Goal: Task Accomplishment & Management: Use online tool/utility

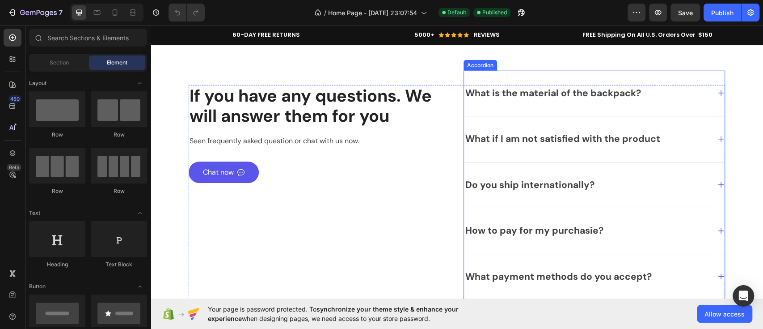
scroll to position [3940, 0]
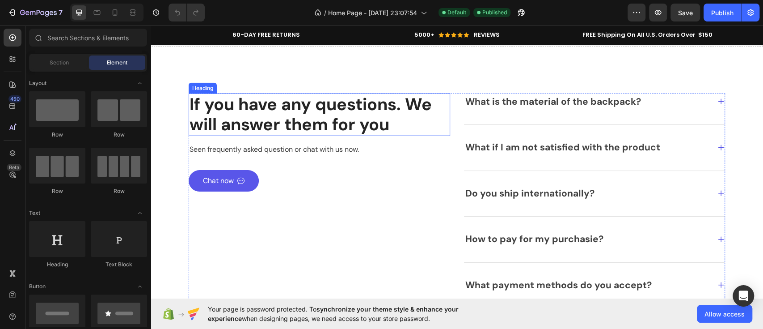
click at [296, 131] on p "If you have any questions. We will answer them for you" at bounding box center [320, 114] width 260 height 41
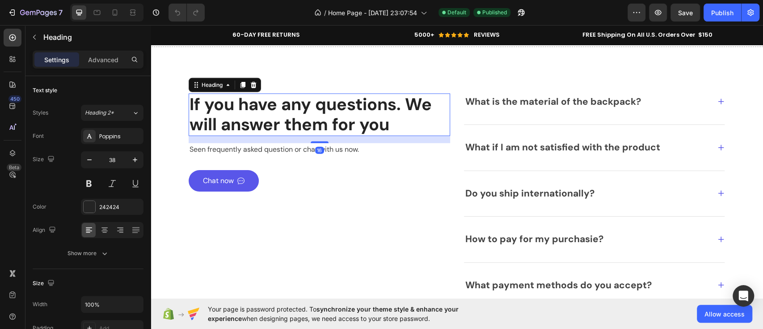
click at [296, 131] on p "If you have any questions. We will answer them for you" at bounding box center [320, 114] width 260 height 41
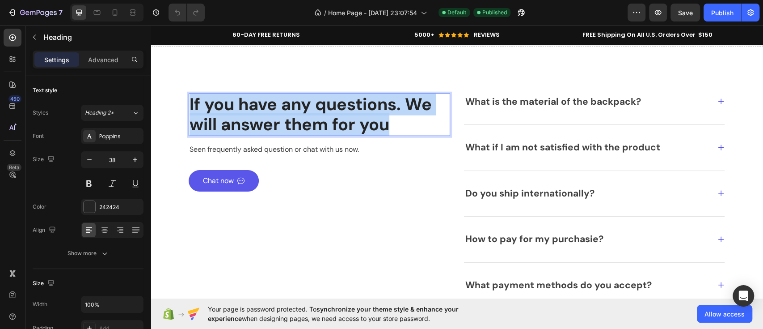
click at [296, 131] on p "If you have any questions. We will answer them for you" at bounding box center [320, 114] width 260 height 41
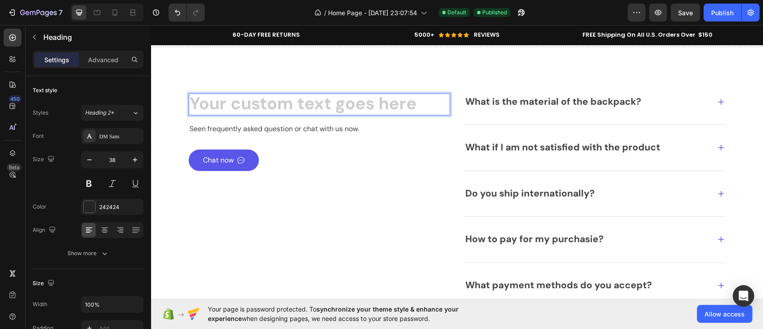
click at [316, 114] on h2 "Rich Text Editor. Editing area: main" at bounding box center [320, 104] width 262 height 22
click at [291, 206] on div "Heading 16 Seen frequently asked question or chat with us now. Text block Chat …" at bounding box center [320, 204] width 262 height 222
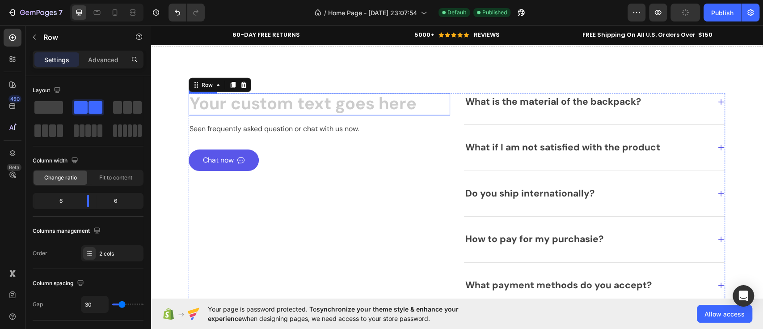
click at [294, 108] on h2 "Rich Text Editor. Editing area: main" at bounding box center [320, 104] width 262 height 22
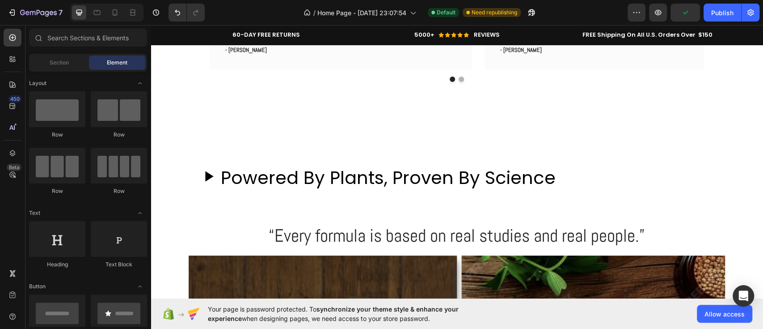
scroll to position [1986, 0]
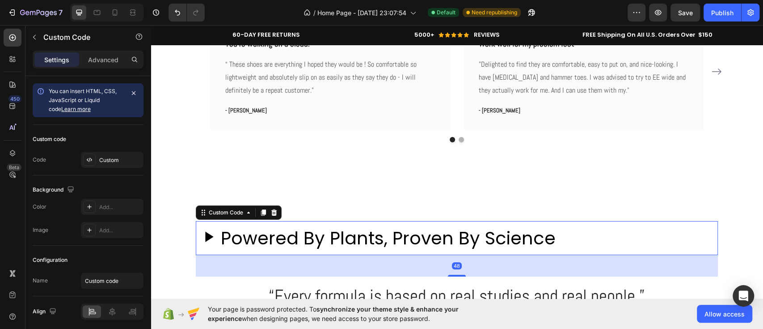
click at [289, 240] on h2 "Powered By Plants, Proven By Science" at bounding box center [388, 237] width 335 height 27
click at [262, 211] on icon at bounding box center [263, 212] width 7 height 7
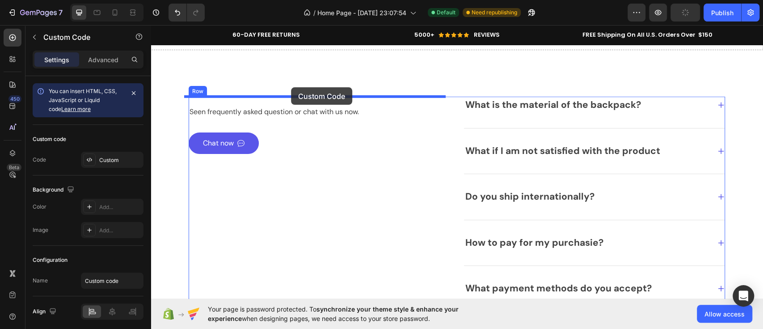
scroll to position [4026, 0]
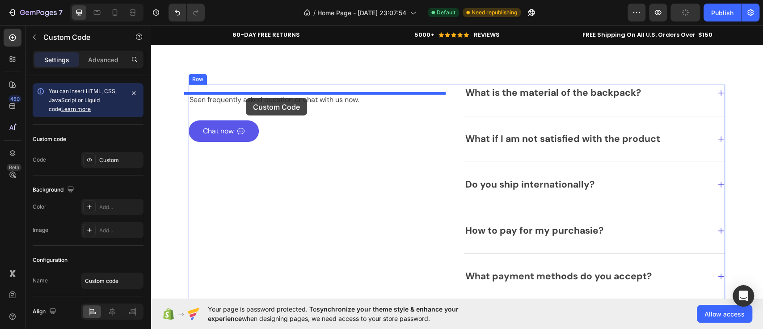
drag, startPoint x: 269, startPoint y: 73, endPoint x: 246, endPoint y: 98, distance: 34.2
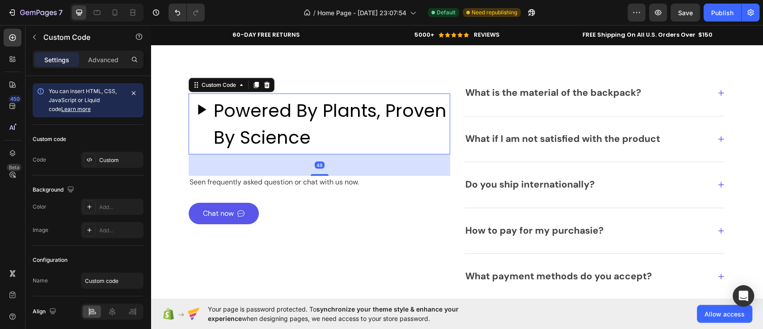
click at [253, 128] on h2 "Powered By Plants, Proven By Science" at bounding box center [330, 124] width 233 height 54
click at [105, 165] on div "Custom" at bounding box center [112, 160] width 63 height 16
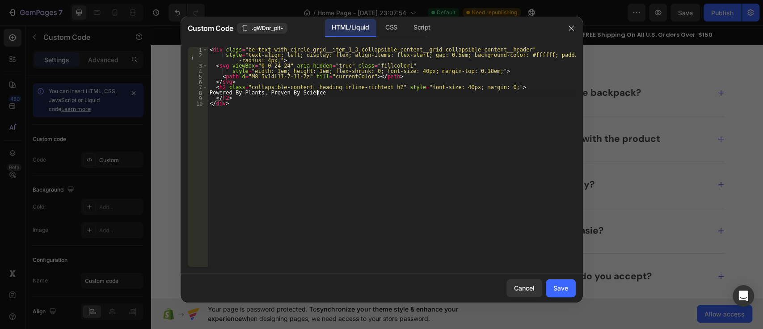
click at [321, 94] on div "< div class = "be-text-with-circle grid__item_1_3 collapsible-content__grid col…" at bounding box center [392, 162] width 368 height 230
type textarea "P"
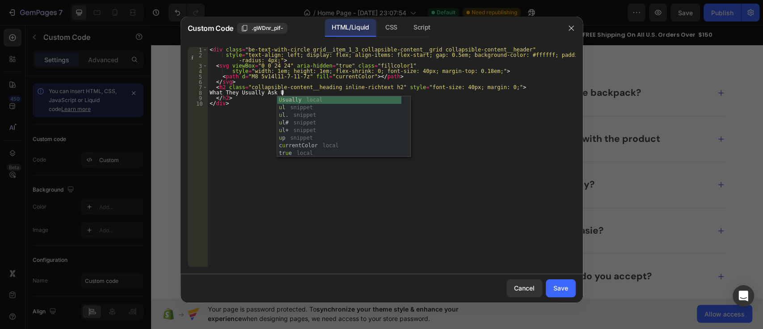
scroll to position [0, 6]
click at [241, 132] on div "< div class = "be-text-with-circle grid__item_1_3 collapsible-content__grid col…" at bounding box center [392, 162] width 368 height 230
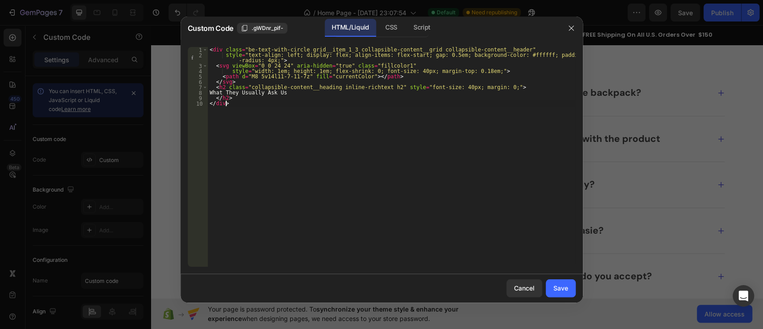
scroll to position [0, 1]
click at [291, 90] on div "< div class = "be-text-with-circle grid__item_1_3 collapsible-content__grid col…" at bounding box center [392, 162] width 368 height 230
type textarea "What They Usually Ask Us"
click at [559, 291] on div "Save" at bounding box center [560, 287] width 15 height 9
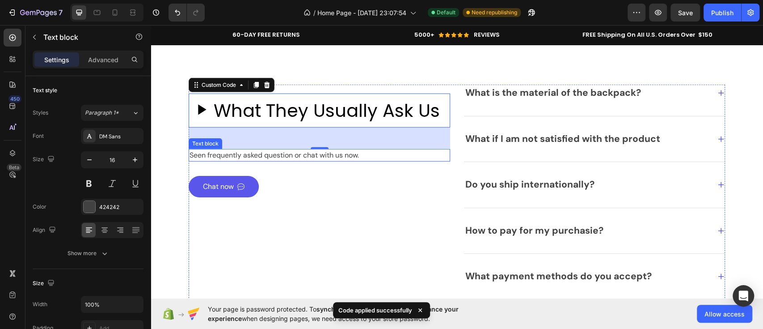
click at [339, 154] on p "Seen frequently asked question or chat with us now." at bounding box center [320, 155] width 260 height 11
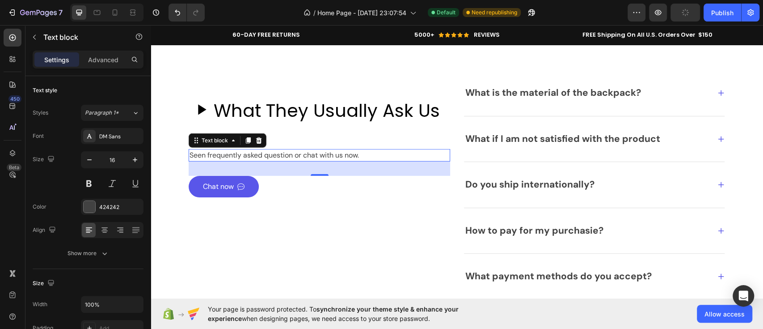
click at [358, 155] on p "Seen frequently asked question or chat with us now." at bounding box center [320, 155] width 260 height 11
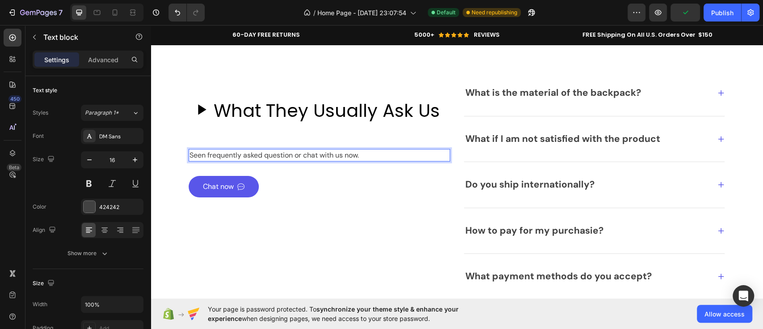
click at [358, 155] on p "Seen frequently asked question or chat with us now." at bounding box center [320, 155] width 260 height 11
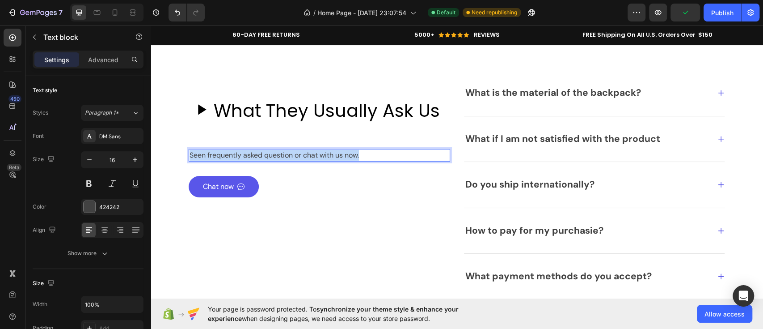
click at [358, 155] on p "Seen frequently asked question or chat with us now." at bounding box center [320, 155] width 260 height 11
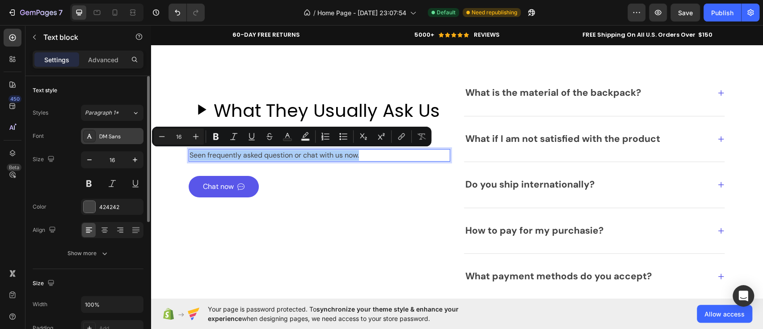
click at [97, 138] on div "DM Sans" at bounding box center [112, 136] width 63 height 16
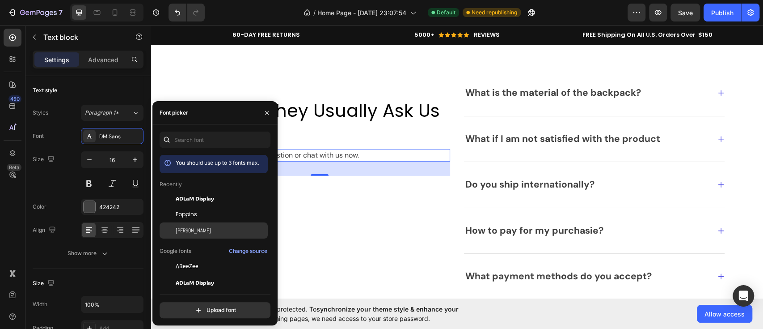
click at [180, 229] on span "[PERSON_NAME]" at bounding box center [193, 230] width 35 height 8
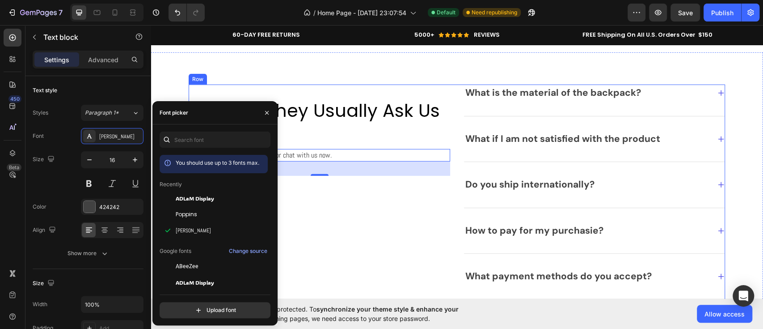
click at [355, 219] on div "Heading What They Usually Ask Us Custom Code Seen frequently asked question or …" at bounding box center [320, 195] width 262 height 222
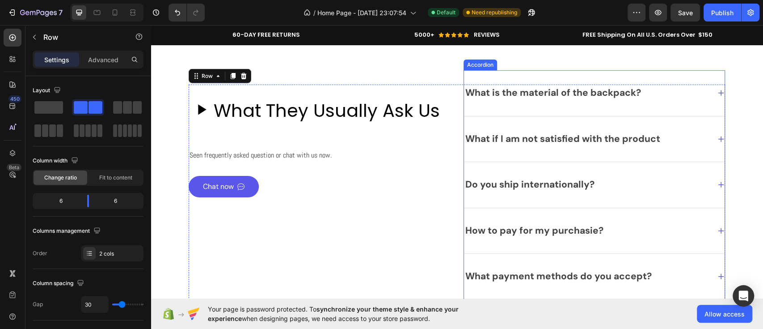
click at [540, 90] on div "What is the material of the backpack?" at bounding box center [553, 92] width 178 height 17
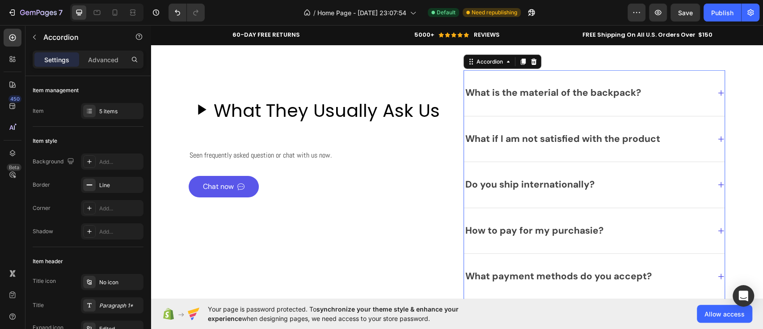
click at [504, 98] on div "What is the material of the backpack?" at bounding box center [553, 92] width 178 height 17
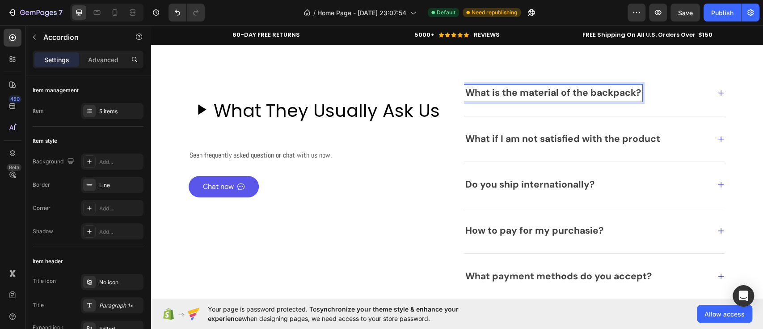
click at [504, 98] on p "What is the material of the backpack?" at bounding box center [553, 93] width 176 height 14
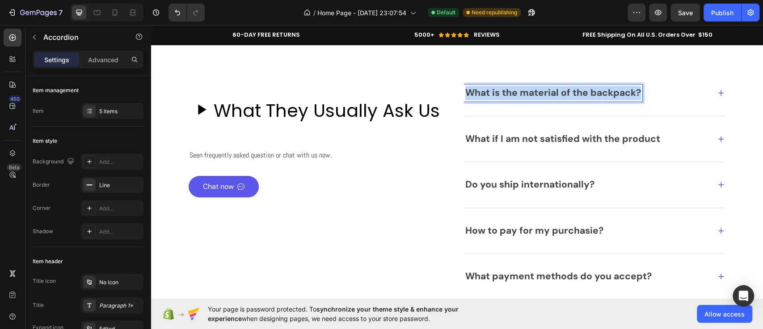
click at [504, 98] on p "What is the material of the backpack?" at bounding box center [553, 93] width 176 height 14
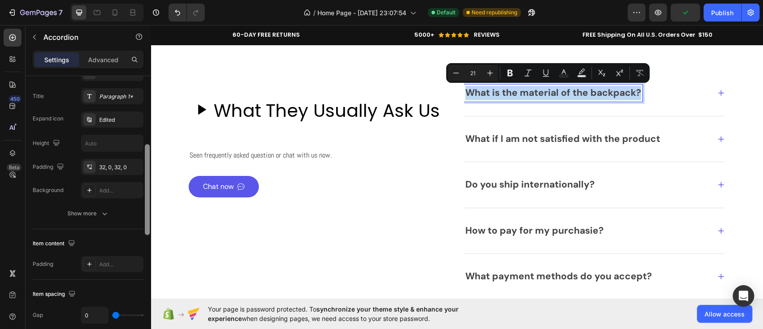
scroll to position [153, 0]
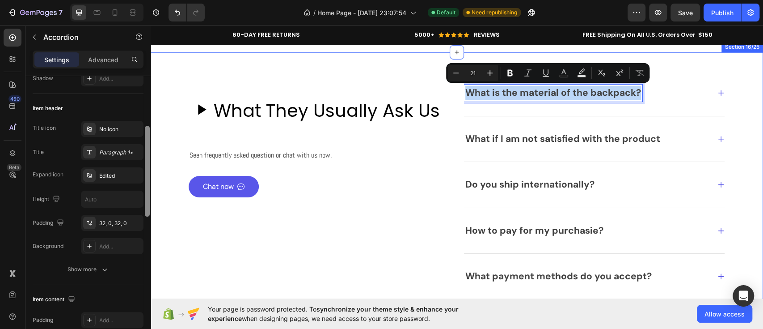
drag, startPoint x: 299, startPoint y: 162, endPoint x: 156, endPoint y: 166, distance: 142.7
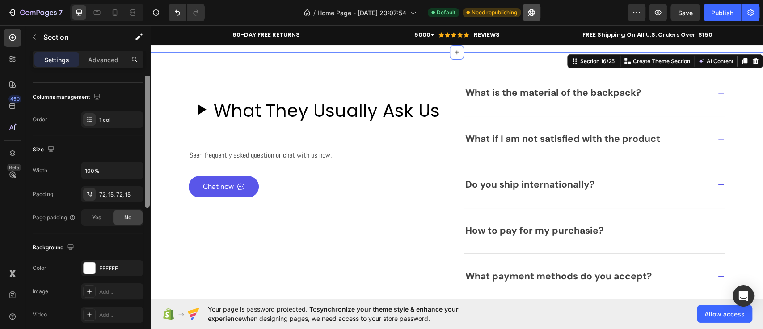
scroll to position [0, 0]
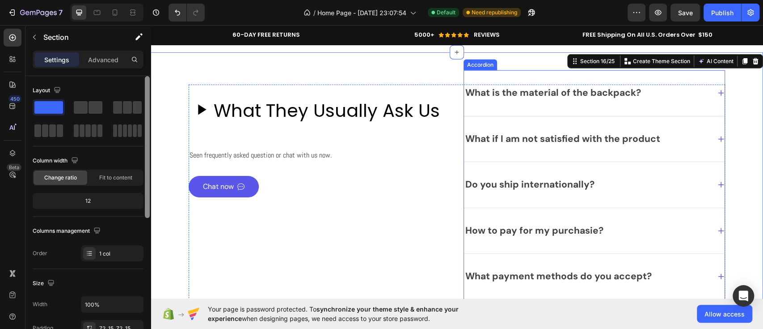
click at [588, 92] on p "What is the material of the backpack?" at bounding box center [553, 93] width 176 height 14
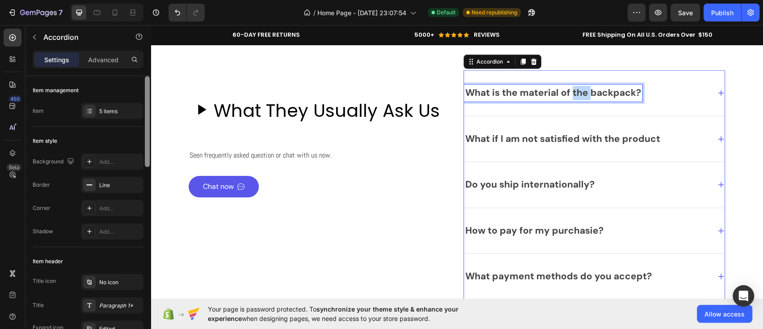
click at [569, 97] on p "What is the material of the backpack?" at bounding box center [553, 93] width 176 height 14
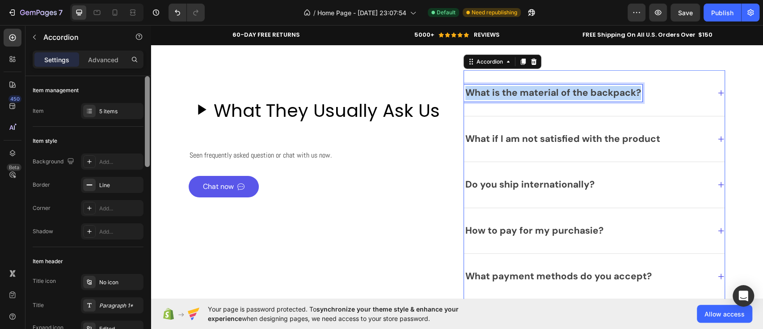
click at [569, 97] on p "What is the material of the backpack?" at bounding box center [553, 93] width 176 height 14
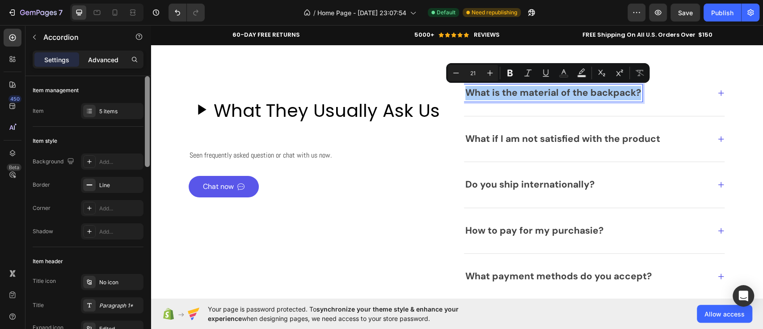
click at [106, 62] on p "Advanced" at bounding box center [103, 59] width 30 height 9
type input "100%"
type input "100"
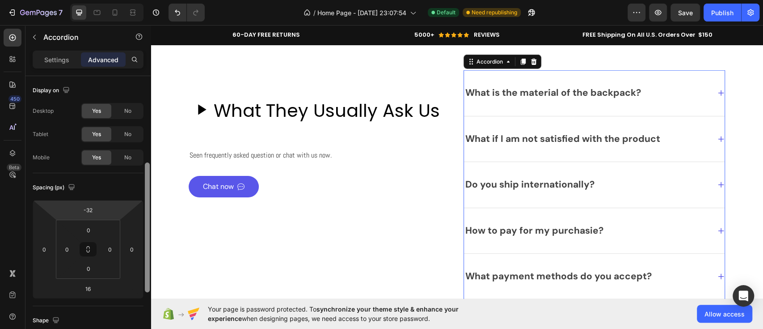
scroll to position [105, 0]
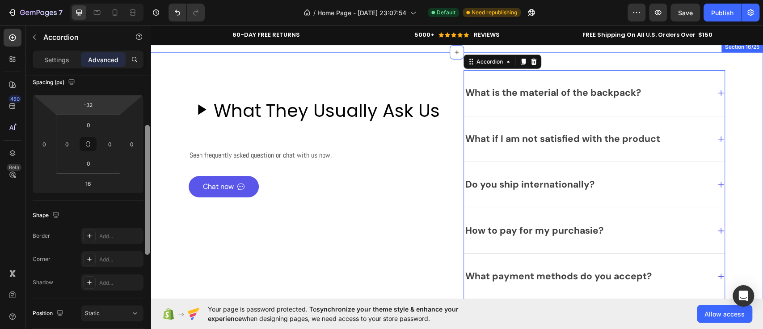
drag, startPoint x: 299, startPoint y: 148, endPoint x: 153, endPoint y: 245, distance: 174.4
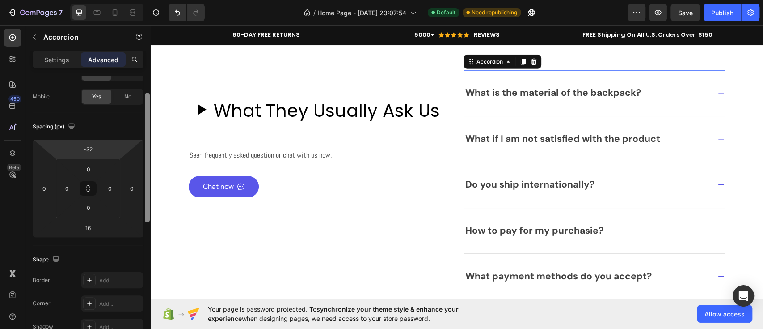
scroll to position [0, 0]
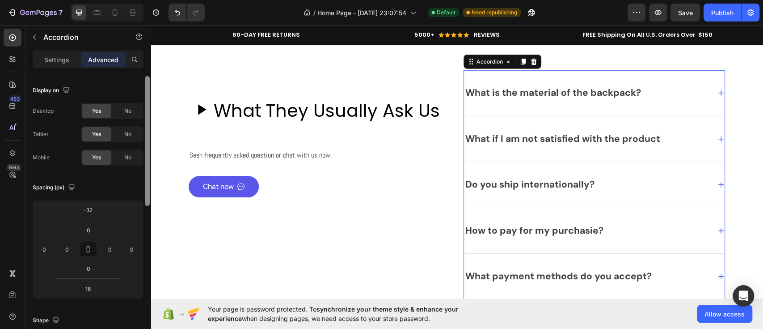
click at [119, 84] on div "Display on" at bounding box center [88, 90] width 111 height 14
click at [54, 61] on p "Settings" at bounding box center [56, 59] width 25 height 9
type input "0"
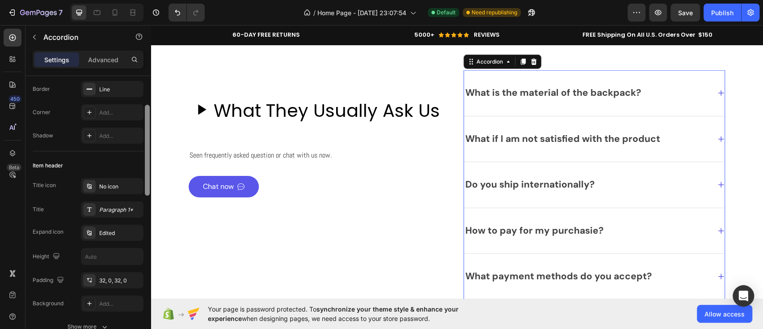
scroll to position [100, 0]
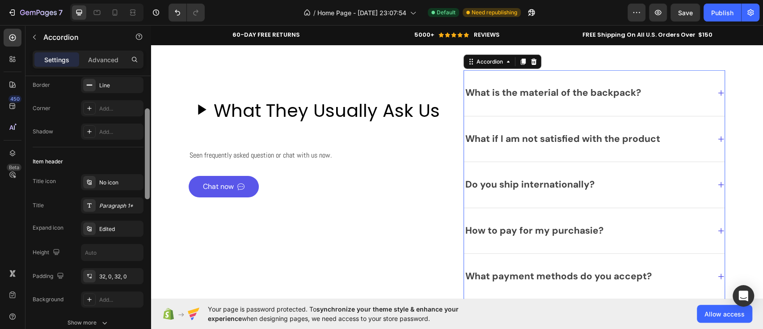
drag, startPoint x: 149, startPoint y: 116, endPoint x: 150, endPoint y: 149, distance: 32.7
click at [150, 149] on div at bounding box center [147, 215] width 7 height 278
click at [97, 201] on div "Paragraph 1*" at bounding box center [112, 205] width 63 height 16
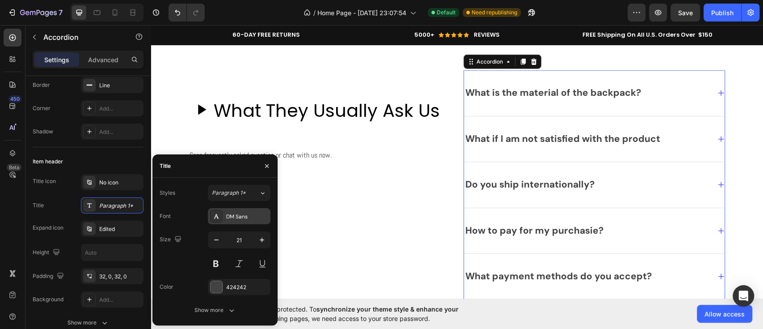
click at [237, 216] on div "DM Sans" at bounding box center [247, 216] width 42 height 8
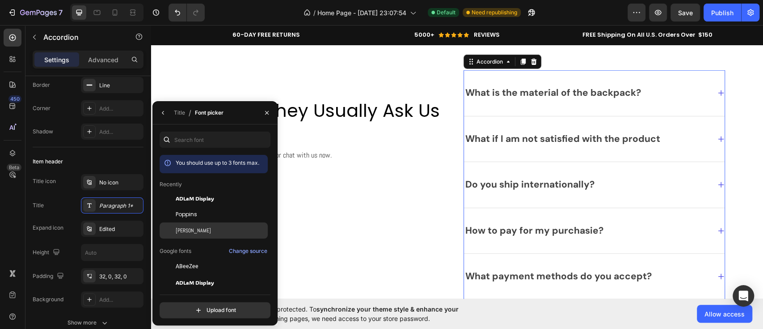
click at [213, 237] on div "[PERSON_NAME]" at bounding box center [214, 230] width 108 height 16
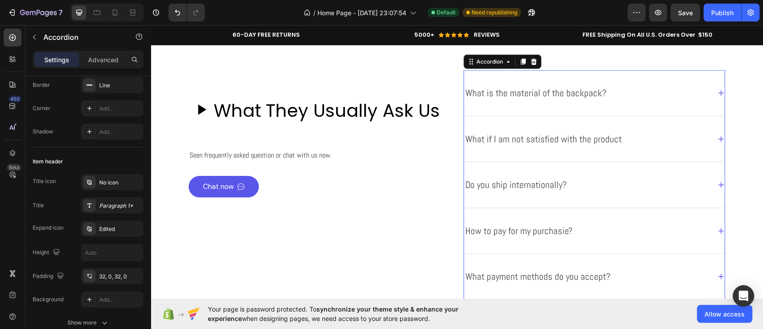
click at [612, 96] on div "What is the material of the backpack?" at bounding box center [587, 92] width 246 height 17
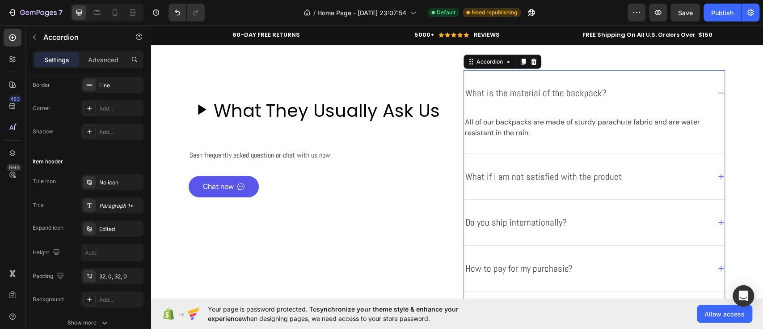
click at [612, 96] on div "What is the material of the backpack?" at bounding box center [587, 92] width 246 height 17
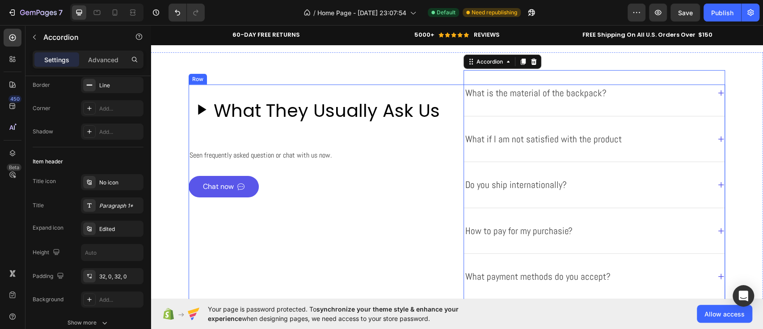
click at [326, 238] on div "Heading What They Usually Ask Us Custom Code Seen frequently asked question or …" at bounding box center [320, 195] width 262 height 222
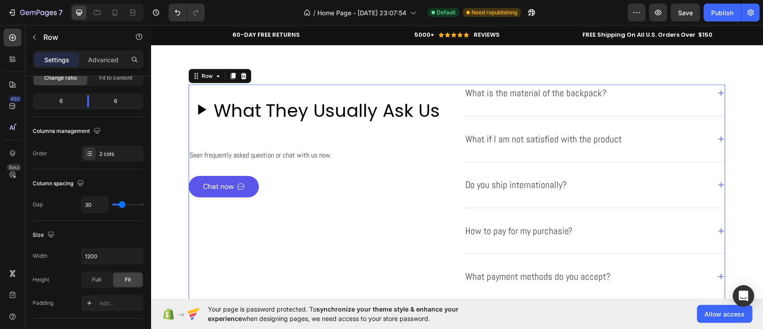
scroll to position [0, 0]
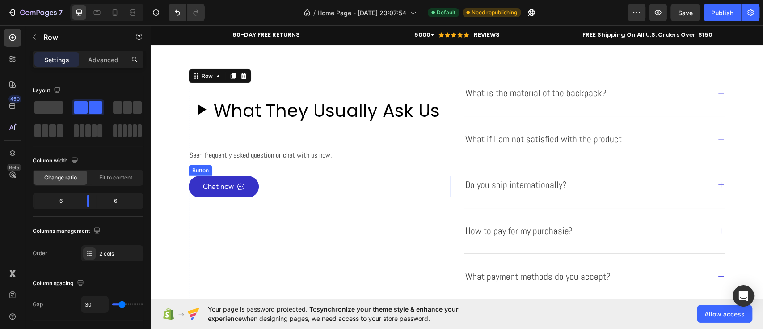
click at [240, 191] on span at bounding box center [240, 186] width 7 height 11
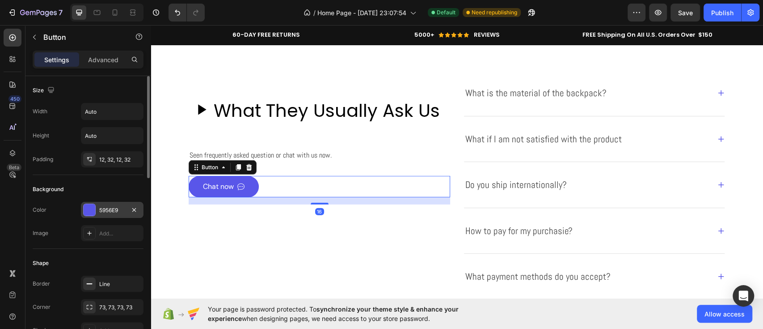
click at [85, 209] on div at bounding box center [90, 210] width 12 height 12
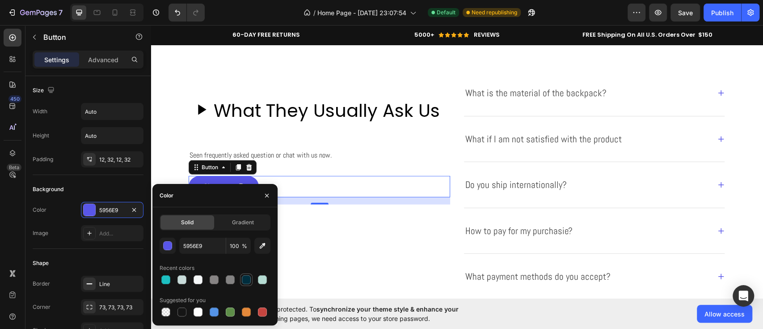
click at [247, 279] on div at bounding box center [246, 279] width 9 height 9
type input "002E3E"
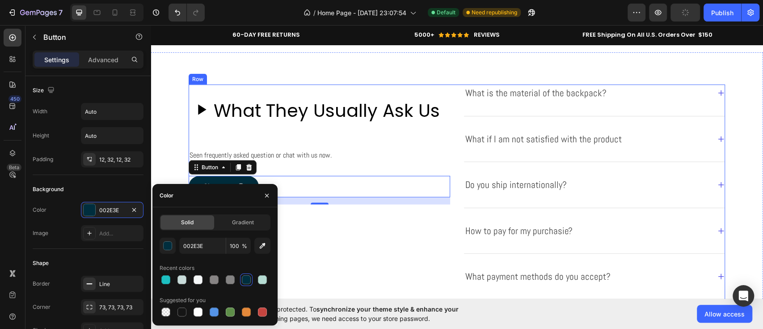
click at [355, 241] on div "Heading What They Usually Ask Us Custom Code Seen frequently asked question or …" at bounding box center [320, 195] width 262 height 222
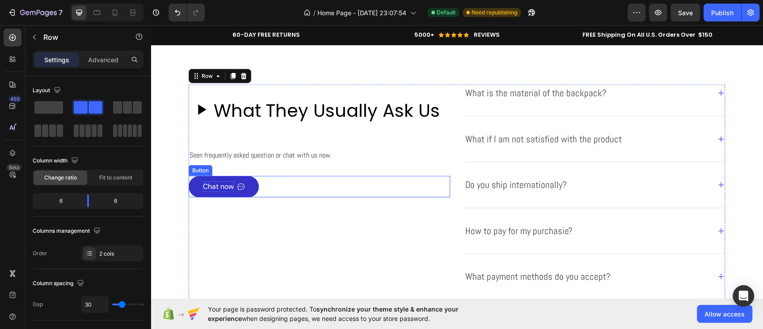
click at [225, 186] on div "Chat now" at bounding box center [218, 186] width 31 height 11
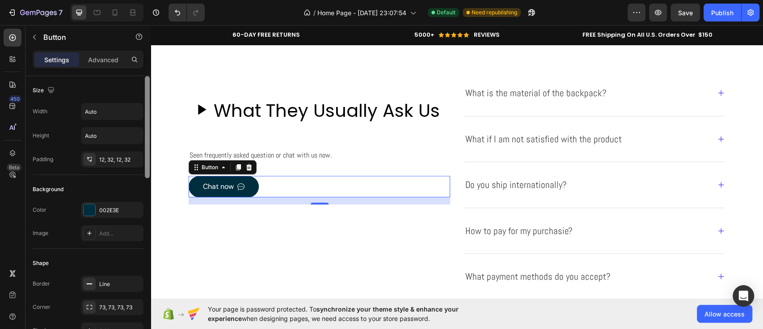
click at [148, 121] on div at bounding box center [147, 127] width 5 height 102
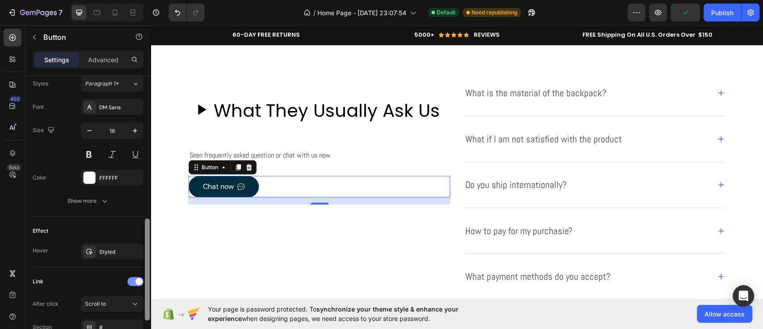
scroll to position [408, 0]
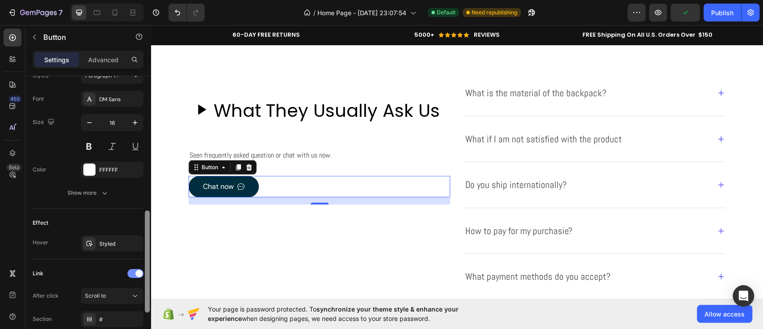
drag, startPoint x: 148, startPoint y: 121, endPoint x: 140, endPoint y: 271, distance: 150.4
click at [140, 271] on div "Size Width Auto Height Auto Padding 12, 32, 12, 32 Background Color 002E3E Imag…" at bounding box center [87, 215] width 125 height 278
click at [103, 194] on icon "button" at bounding box center [104, 192] width 9 height 9
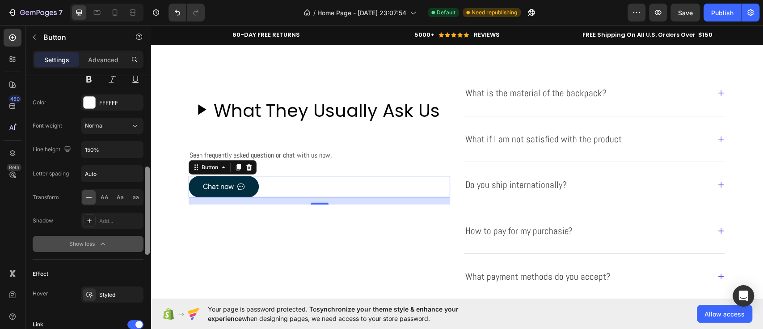
scroll to position [490, 0]
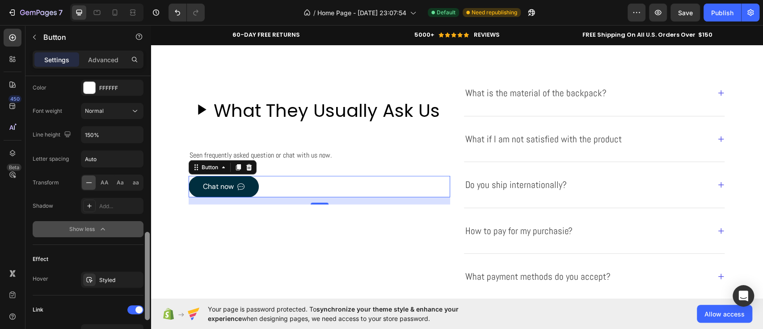
drag, startPoint x: 148, startPoint y: 244, endPoint x: 146, endPoint y: 274, distance: 30.0
click at [146, 274] on div at bounding box center [147, 276] width 5 height 88
click at [110, 277] on div "Styled" at bounding box center [112, 280] width 26 height 8
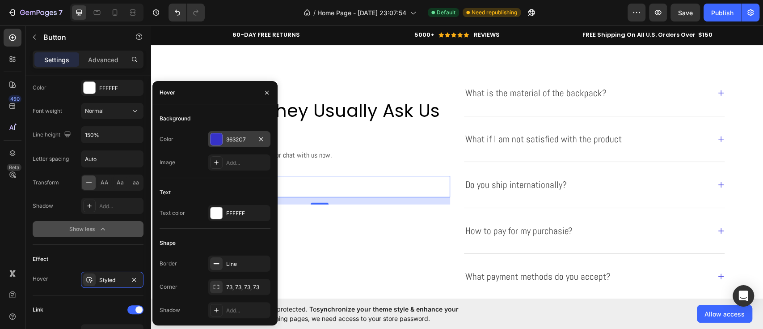
click at [215, 143] on div at bounding box center [217, 139] width 12 height 12
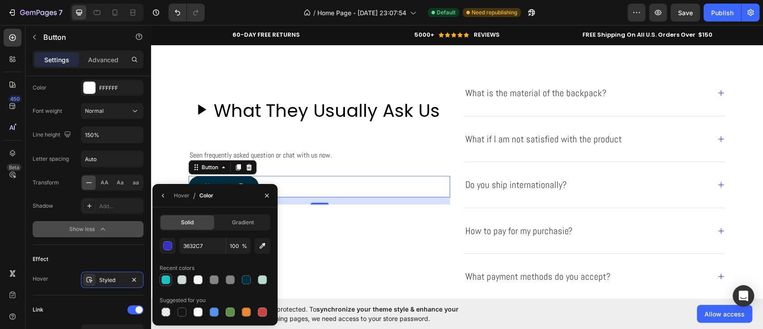
click at [165, 281] on div at bounding box center [165, 279] width 9 height 9
type input "1DBFC1"
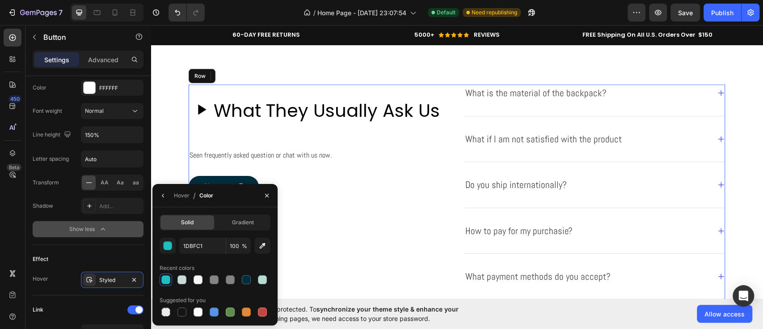
click at [293, 245] on div "Heading What They Usually Ask Us Custom Code Seen frequently asked question or …" at bounding box center [320, 195] width 262 height 222
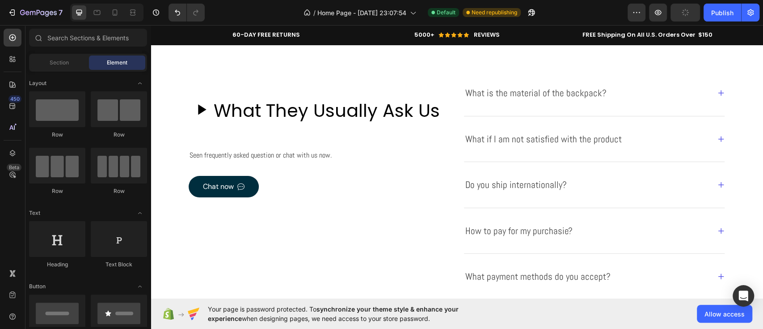
scroll to position [4021, 0]
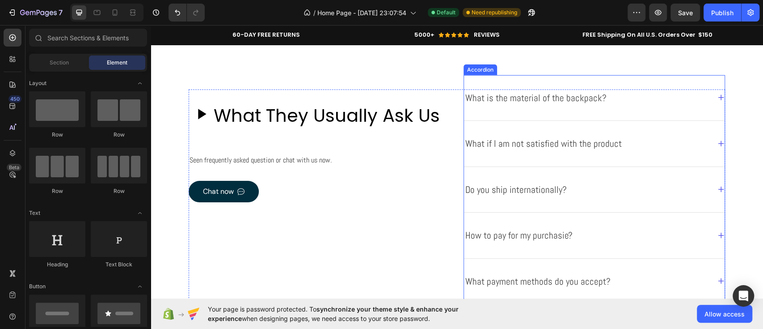
click at [517, 92] on p "What is the material of the backpack?" at bounding box center [535, 98] width 141 height 14
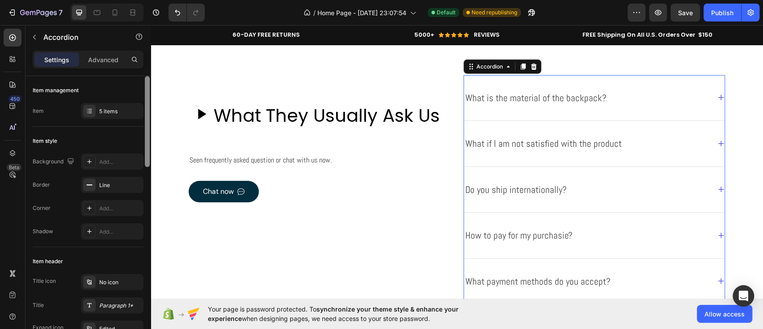
click at [148, 137] on div at bounding box center [147, 121] width 5 height 91
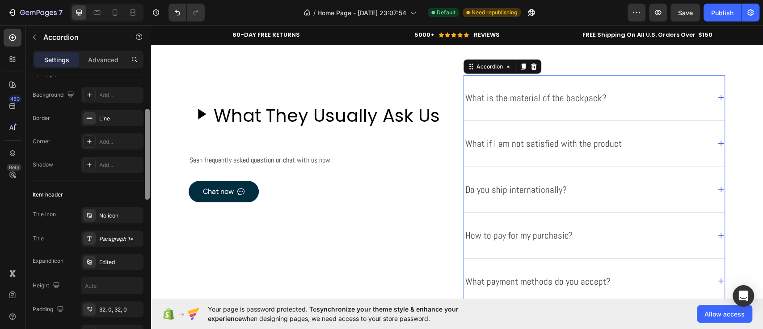
drag, startPoint x: 148, startPoint y: 137, endPoint x: 150, endPoint y: 171, distance: 34.5
click at [150, 171] on div at bounding box center [147, 223] width 7 height 278
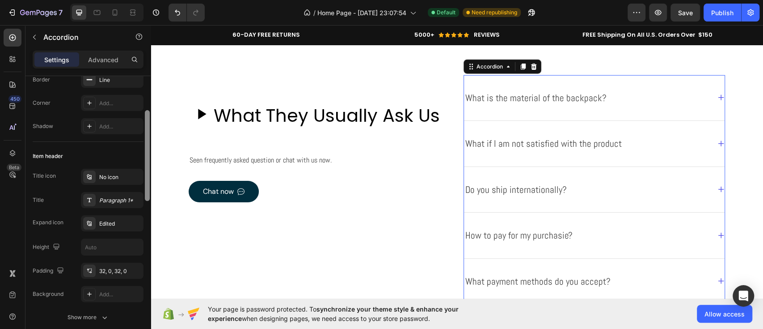
scroll to position [383, 0]
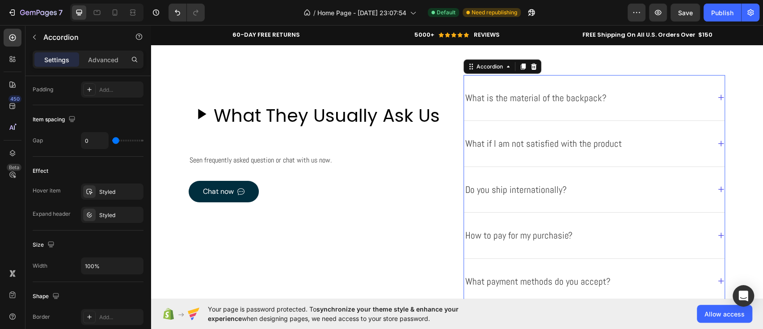
drag, startPoint x: 150, startPoint y: 171, endPoint x: 150, endPoint y: 183, distance: 12.1
click at [145, 234] on div at bounding box center [147, 246] width 5 height 91
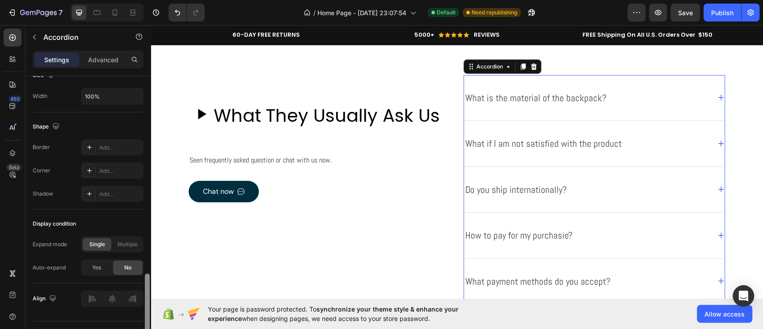
scroll to position [572, 0]
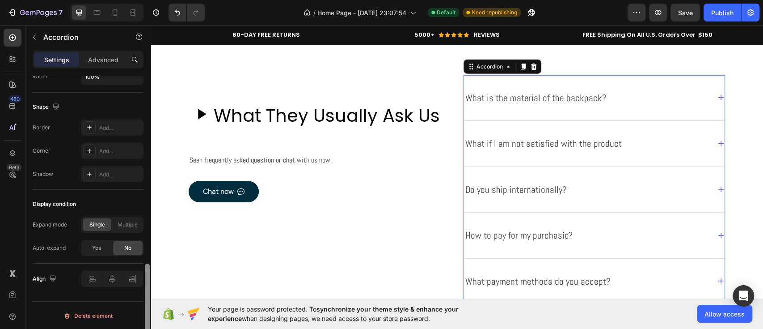
drag, startPoint x: 145, startPoint y: 234, endPoint x: 135, endPoint y: 325, distance: 91.3
click at [135, 325] on div "Item management Item 5 items Item style Background Add... Border Line Corner Ad…" at bounding box center [87, 215] width 125 height 278
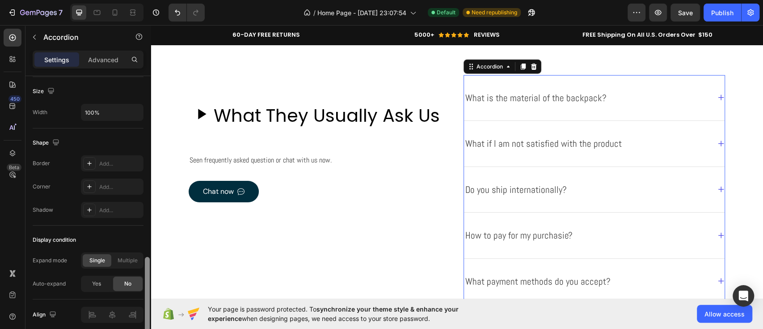
scroll to position [531, 0]
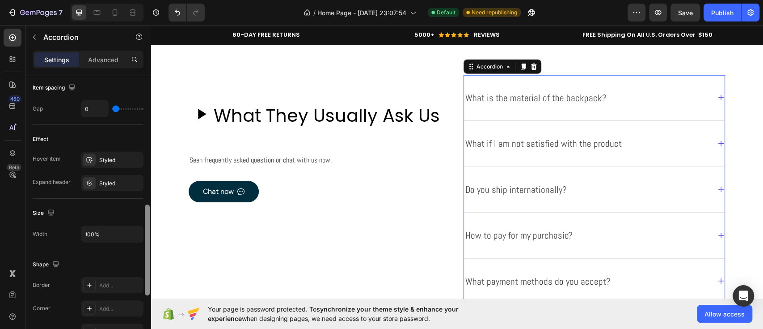
drag, startPoint x: 148, startPoint y: 268, endPoint x: 141, endPoint y: 217, distance: 51.4
click at [141, 217] on div "Item management Item 5 items Item style Background Add... Border Line Corner Ad…" at bounding box center [87, 215] width 125 height 278
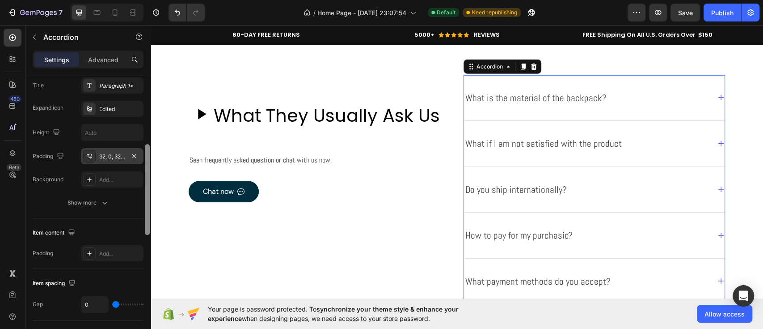
scroll to position [214, 0]
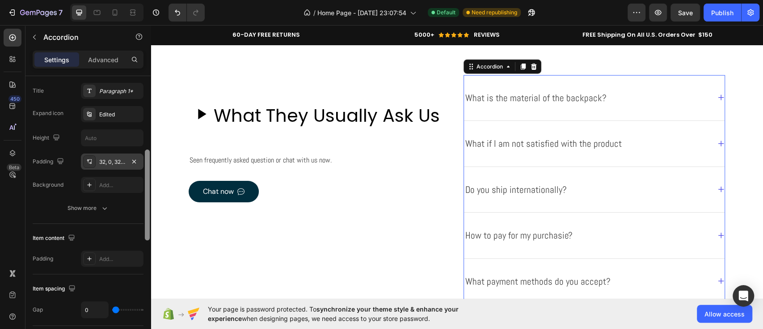
drag, startPoint x: 145, startPoint y: 232, endPoint x: 139, endPoint y: 166, distance: 66.4
click at [139, 166] on div "Item management Item 5 items Item style Background Add... Border Line Corner Ad…" at bounding box center [87, 215] width 125 height 278
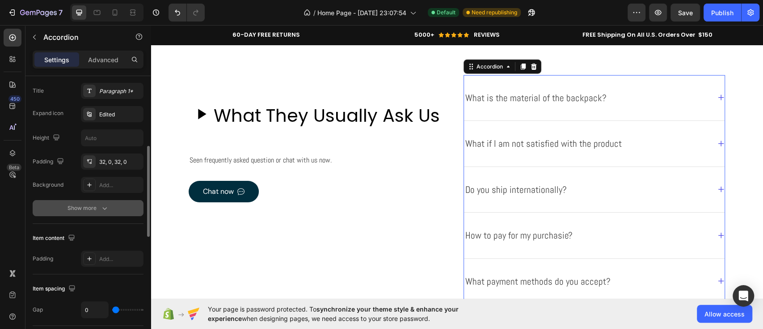
click at [106, 205] on icon "button" at bounding box center [104, 207] width 9 height 9
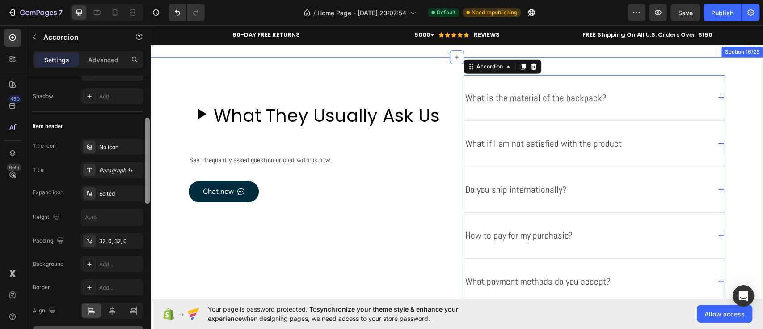
scroll to position [127, 0]
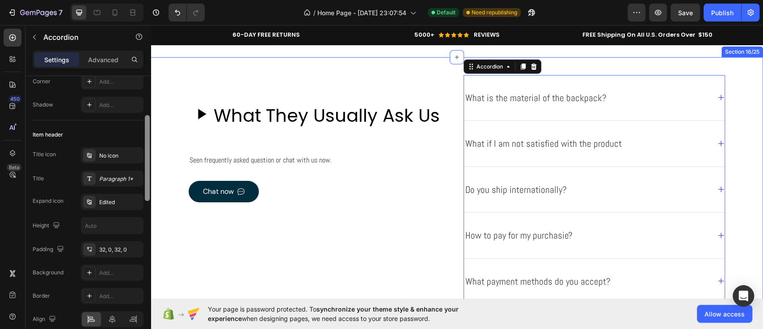
drag, startPoint x: 299, startPoint y: 228, endPoint x: 153, endPoint y: 160, distance: 160.2
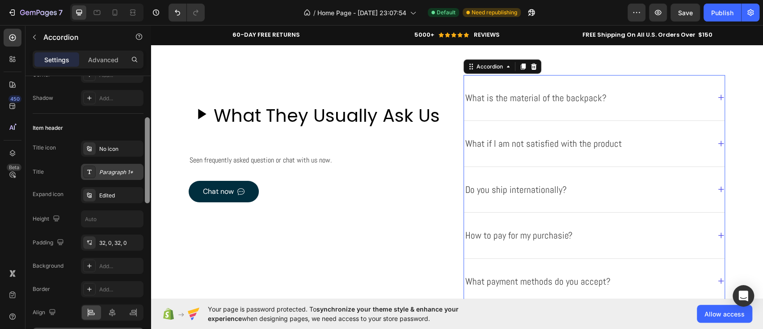
scroll to position [129, 0]
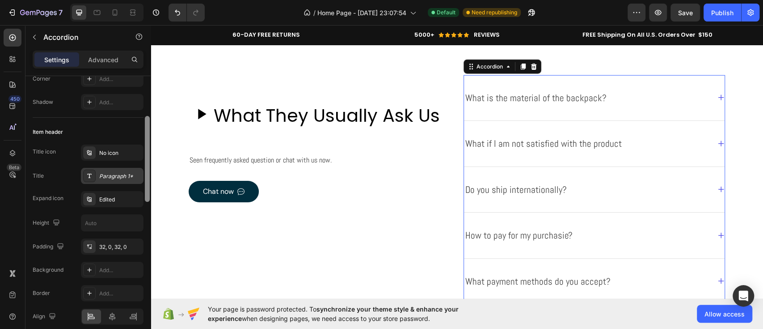
click at [106, 174] on div "Paragraph 1*" at bounding box center [120, 176] width 42 height 8
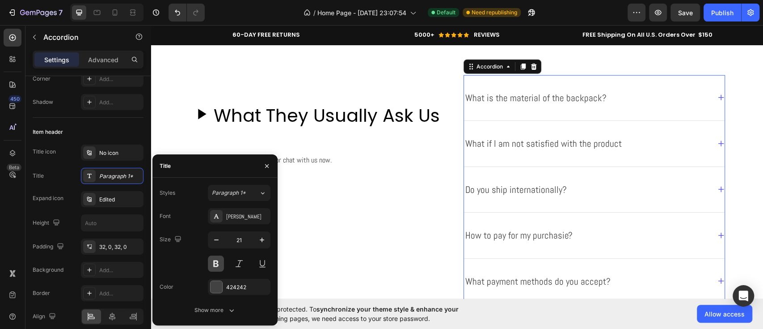
click at [211, 263] on button at bounding box center [216, 263] width 16 height 16
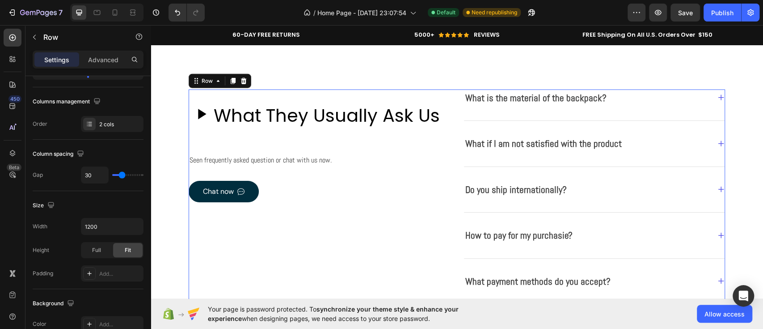
click at [361, 250] on div "Heading What They Usually Ask Us Custom Code Seen frequently asked question or …" at bounding box center [320, 200] width 262 height 222
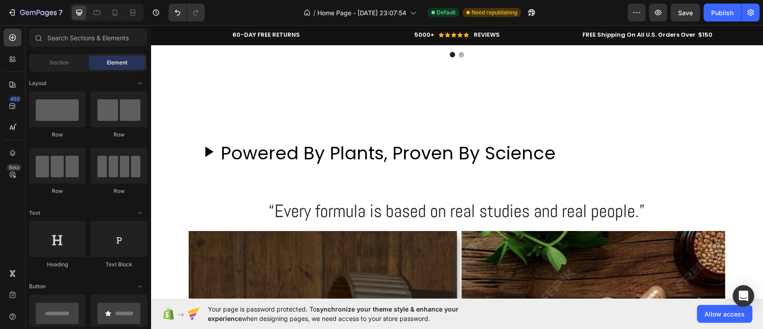
scroll to position [2105, 0]
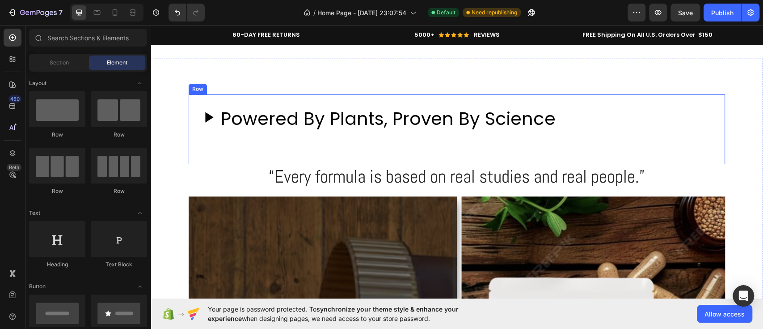
click at [459, 144] on div "Powered By Plants, Proven By Science Custom Code" at bounding box center [457, 128] width 522 height 55
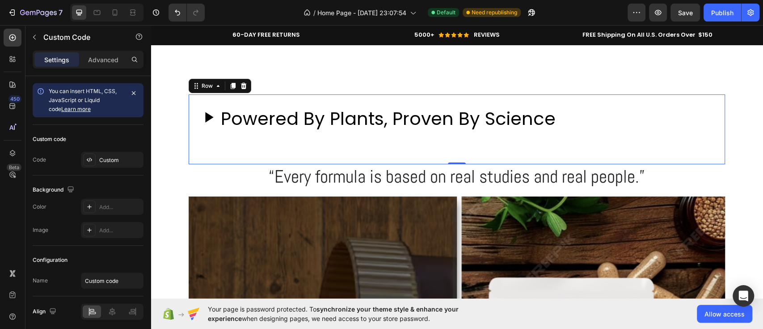
click at [215, 101] on div "Powered By Plants, Proven By Science" at bounding box center [457, 118] width 522 height 34
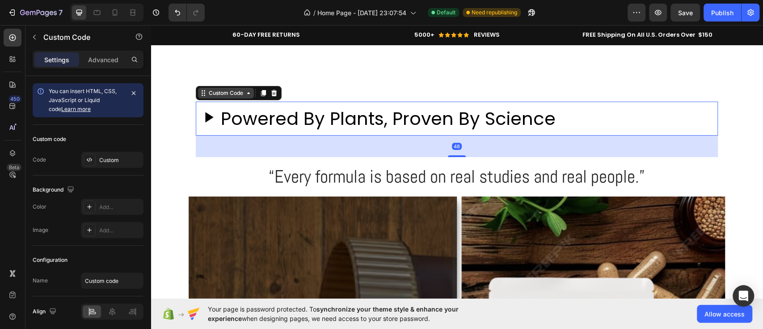
click at [209, 91] on div "Custom Code" at bounding box center [226, 93] width 38 height 8
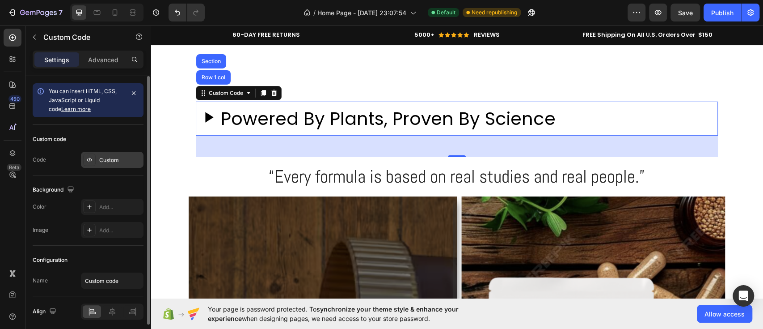
click at [104, 156] on div "Custom" at bounding box center [120, 160] width 42 height 8
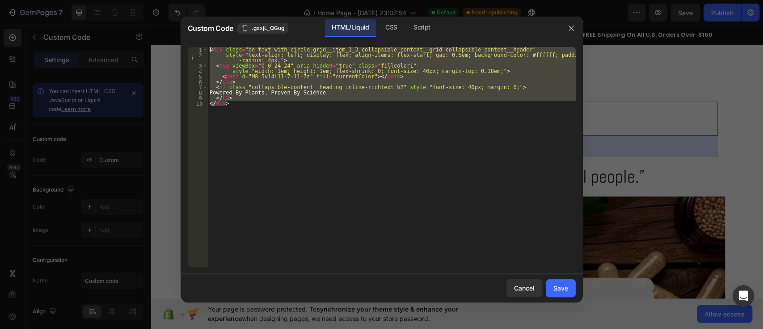
drag, startPoint x: 318, startPoint y: 106, endPoint x: 189, endPoint y: 20, distance: 155.5
click at [189, 20] on div "Custom Code .gxxjL_QGug HTML/Liquid CSS Script </div> 1 2 3 4 5 6 7 8 9 10 < di…" at bounding box center [382, 160] width 402 height 286
type textarea "<div class="be-text-with-circle grid__item_1_3 collapsible-content__grid collap…"
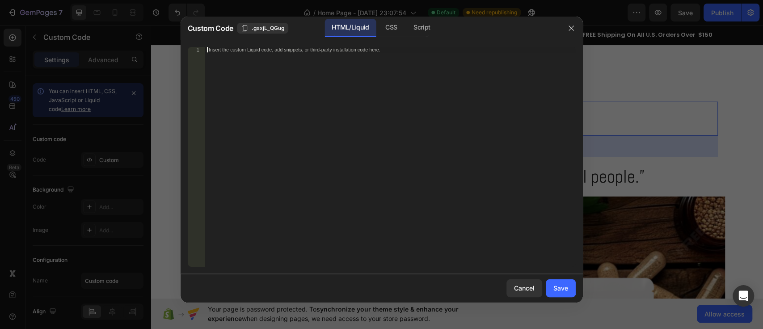
scroll to position [118, 0]
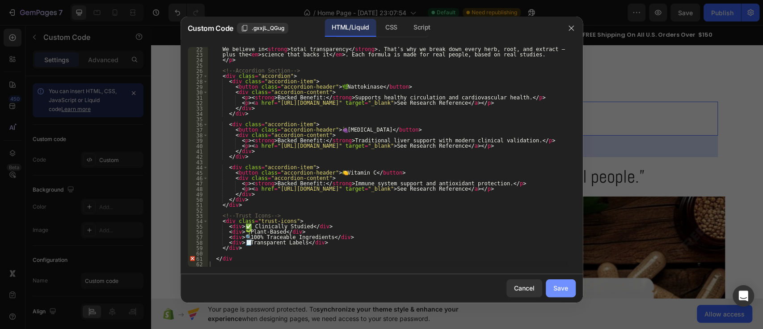
click at [556, 286] on div "Save" at bounding box center [560, 287] width 15 height 9
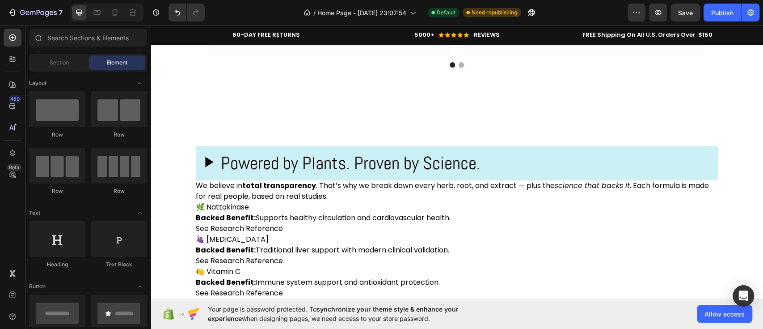
scroll to position [2096, 0]
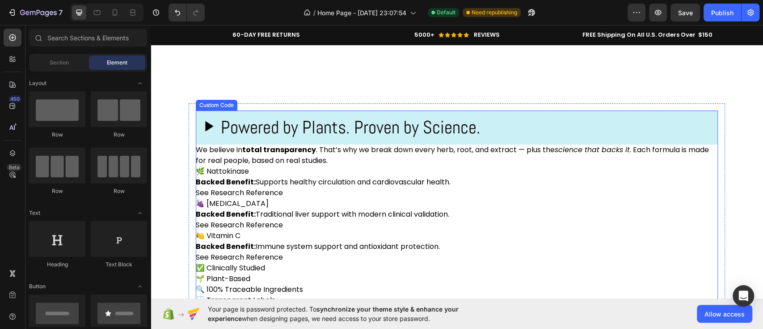
click at [349, 117] on h2 "Powered by Plants. Proven by Science." at bounding box center [351, 127] width 260 height 27
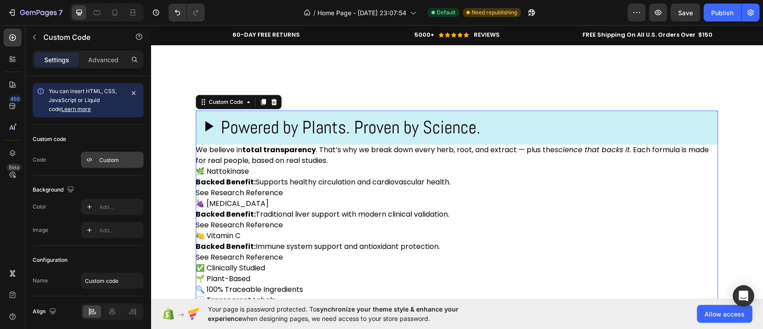
click at [116, 162] on div "Custom" at bounding box center [120, 160] width 42 height 8
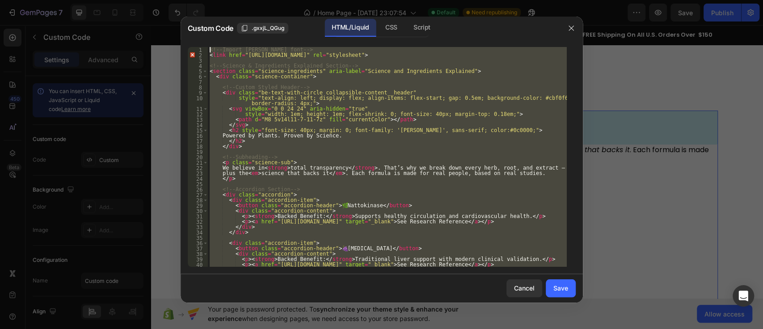
scroll to position [0, 0]
drag, startPoint x: 241, startPoint y: 261, endPoint x: 202, endPoint y: 19, distance: 245.3
click at [202, 19] on div "Custom Code .gxxjL_QGug HTML/Liquid CSS Script 1 2 3 4 5 6 7 8 9 10 11 12 13 14…" at bounding box center [382, 160] width 402 height 286
type textarea "<!-- Import [PERSON_NAME] font --> <link href="[URL][DOMAIN_NAME]" rel="stylesh…"
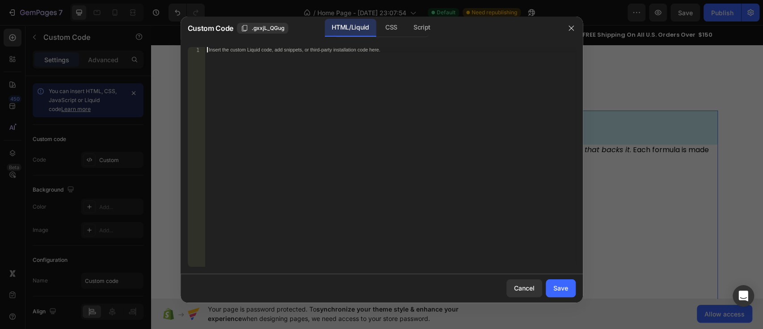
scroll to position [16, 0]
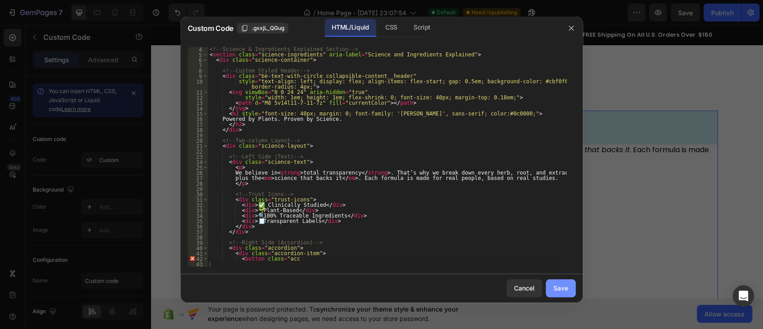
click at [563, 288] on div "Save" at bounding box center [560, 287] width 15 height 9
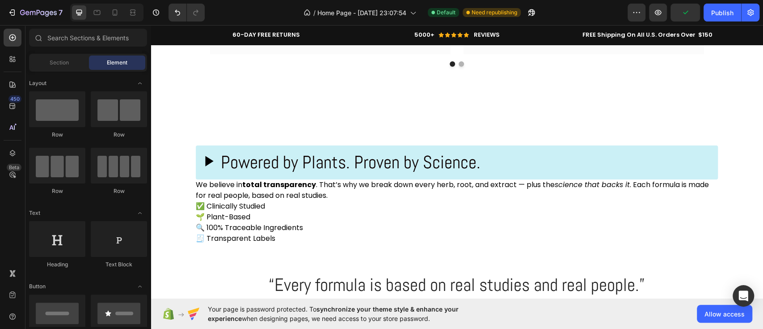
scroll to position [2079, 0]
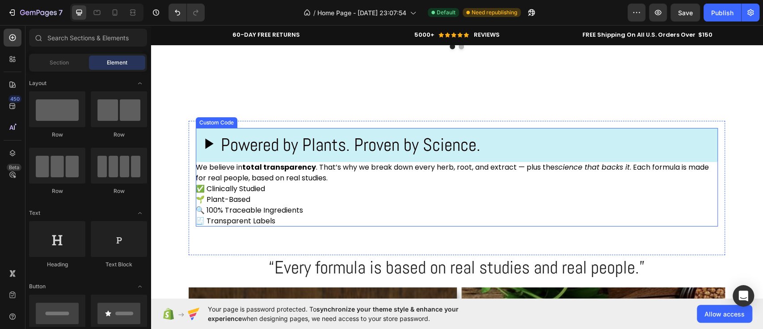
click at [279, 152] on h2 "Powered by Plants. Proven by Science." at bounding box center [351, 144] width 260 height 27
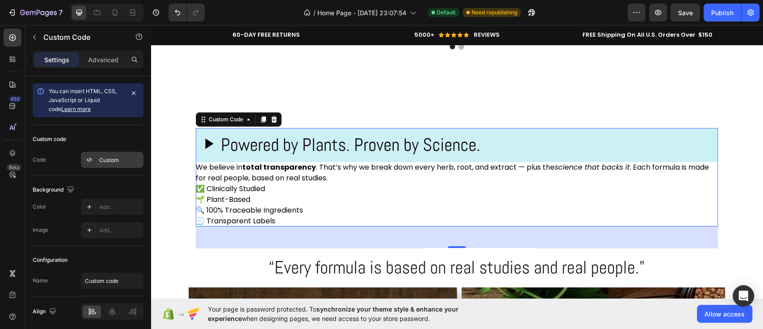
click at [118, 159] on div "Custom" at bounding box center [120, 160] width 42 height 8
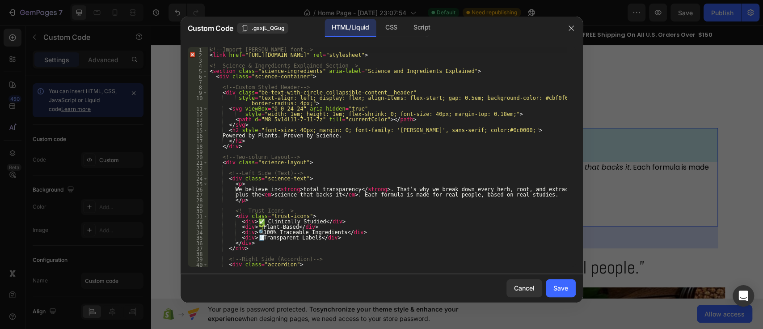
scroll to position [16, 0]
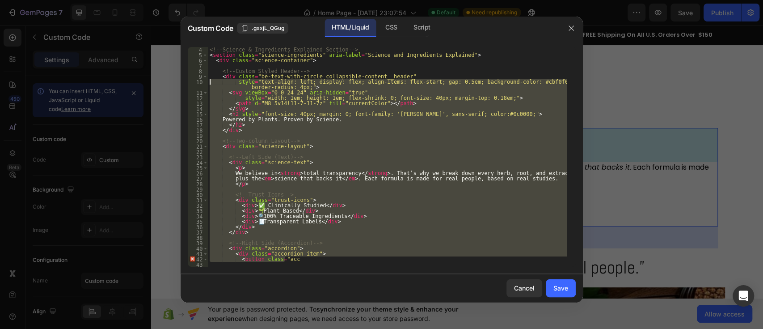
drag, startPoint x: 286, startPoint y: 261, endPoint x: 210, endPoint y: 80, distance: 195.5
click at [210, 80] on div "<!-- Science & Ingredients Explained Section --> < section class = "science-ing…" at bounding box center [387, 162] width 359 height 230
click at [426, 228] on div "<!-- Science & Ingredients Explained Section --> < section class = "science-ing…" at bounding box center [387, 156] width 359 height 219
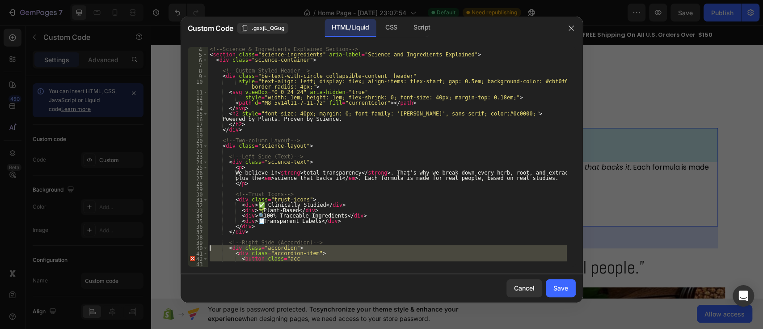
drag, startPoint x: 301, startPoint y: 263, endPoint x: 210, endPoint y: 243, distance: 93.8
click at [210, 243] on div "<!-- Science & Ingredients Explained Section --> < section class = "science-ing…" at bounding box center [387, 161] width 359 height 230
type textarea "<button class="acc"
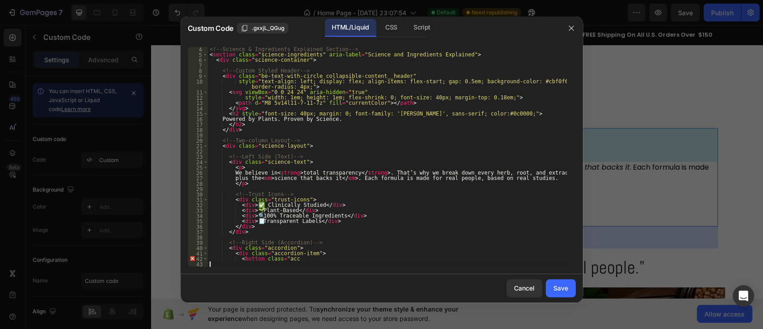
click at [317, 262] on div "<!-- Science & Ingredients Explained Section --> < section class = "science-ing…" at bounding box center [387, 161] width 359 height 230
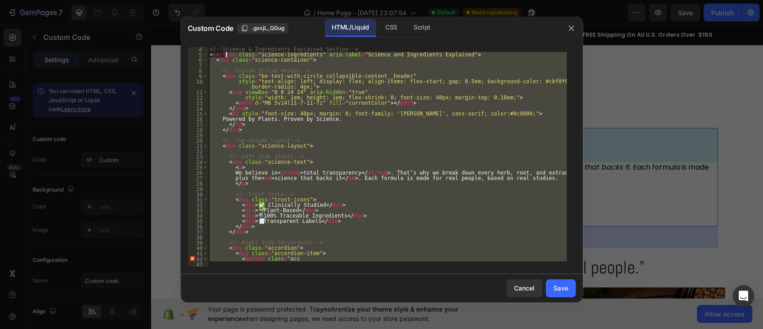
scroll to position [0, 0]
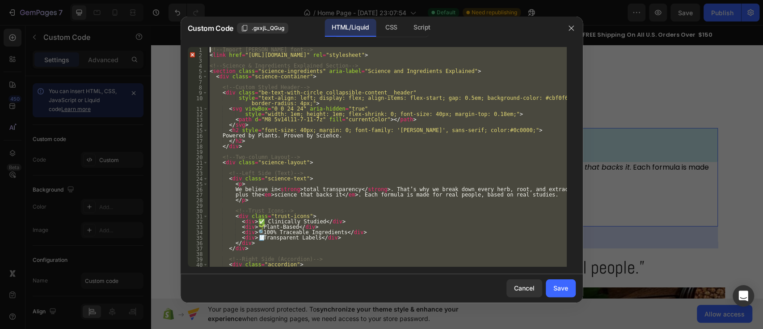
drag, startPoint x: 317, startPoint y: 262, endPoint x: 232, endPoint y: 20, distance: 256.5
click at [232, 20] on div "Custom Code .gxxjL_QGug HTML/Liquid CSS Script 1 2 3 4 5 6 7 8 9 10 11 12 13 14…" at bounding box center [382, 160] width 402 height 286
type textarea "<!-- Import [PERSON_NAME] font --> <link href="[URL][DOMAIN_NAME]" rel="stylesh…"
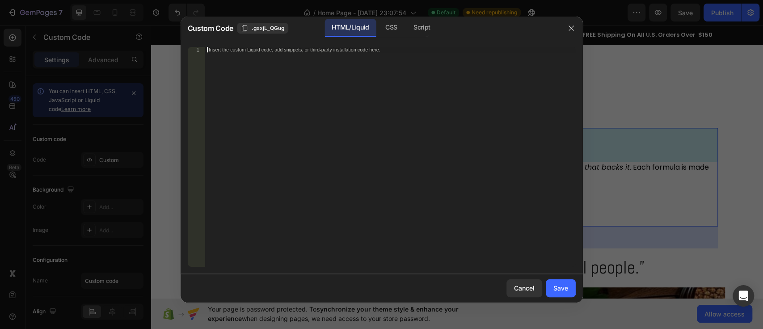
scroll to position [558, 0]
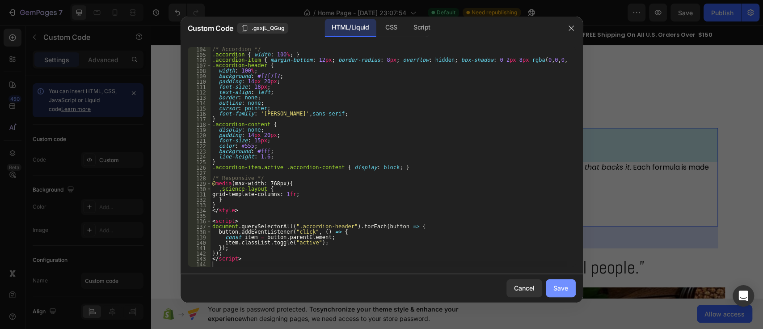
click at [551, 287] on button "Save" at bounding box center [561, 288] width 30 height 18
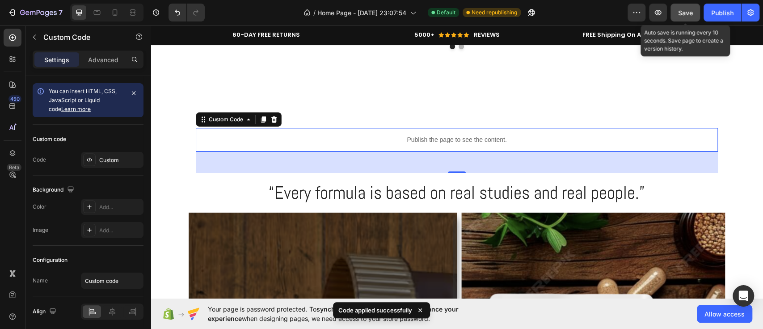
click at [683, 20] on button "Save" at bounding box center [686, 13] width 30 height 18
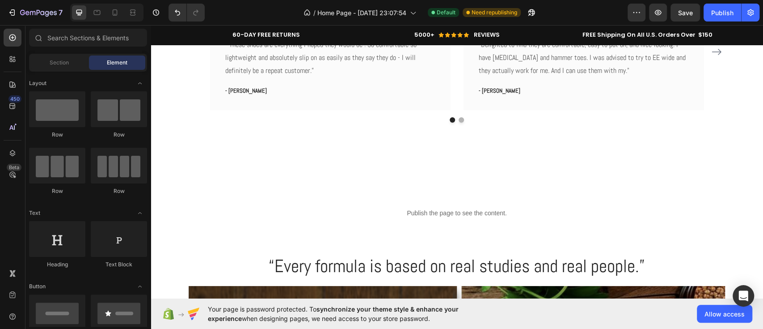
scroll to position [1996, 0]
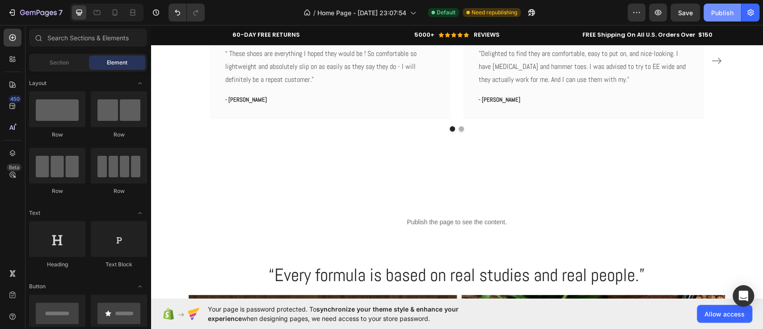
click at [726, 14] on div "Publish" at bounding box center [722, 12] width 22 height 9
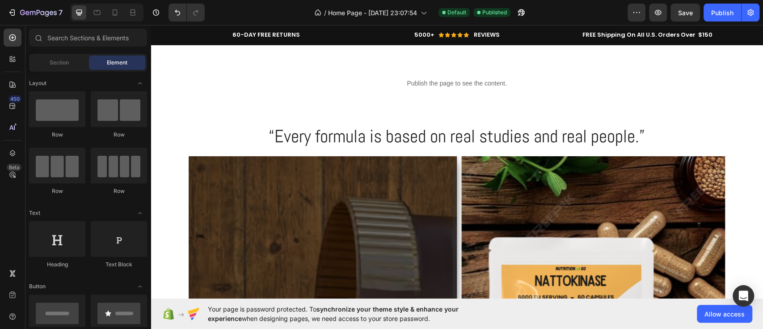
scroll to position [2005, 0]
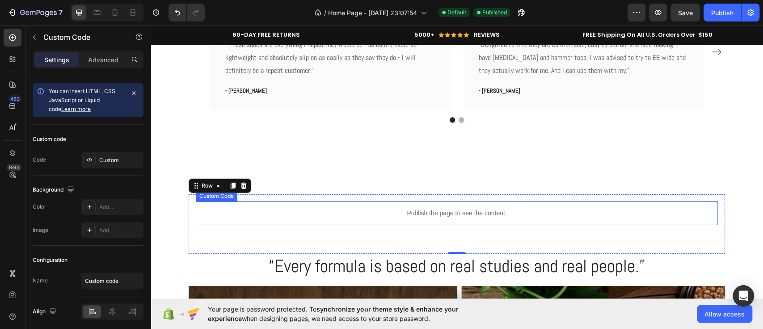
click at [250, 210] on p "Publish the page to see the content." at bounding box center [457, 212] width 522 height 9
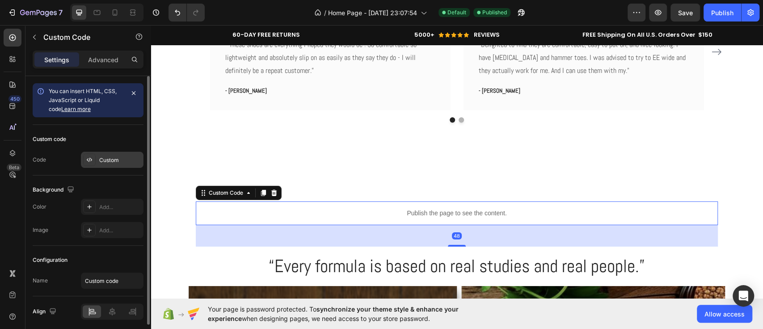
click at [111, 165] on div "Custom" at bounding box center [112, 160] width 63 height 16
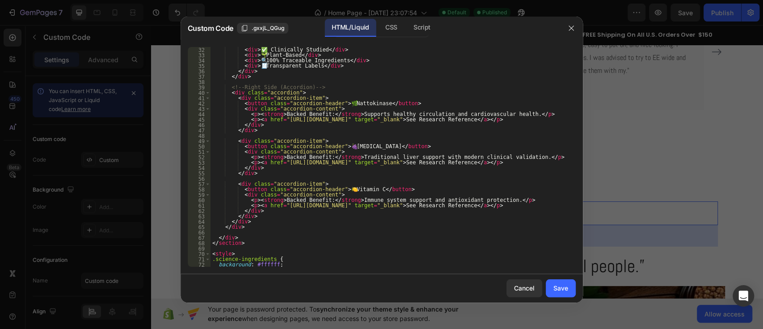
scroll to position [172, 0]
click at [367, 144] on div "< div > ✅ Clinically Studied </ div > < div > 🌱 Plant-Based </ div > < div > 🔍 …" at bounding box center [389, 162] width 356 height 230
drag, startPoint x: 333, startPoint y: 103, endPoint x: 328, endPoint y: 103, distance: 4.9
click at [328, 103] on div "< div > ✅ Clinically Studied </ div > < div > 🌱 Plant-Based </ div > < div > 🔍 …" at bounding box center [389, 162] width 356 height 230
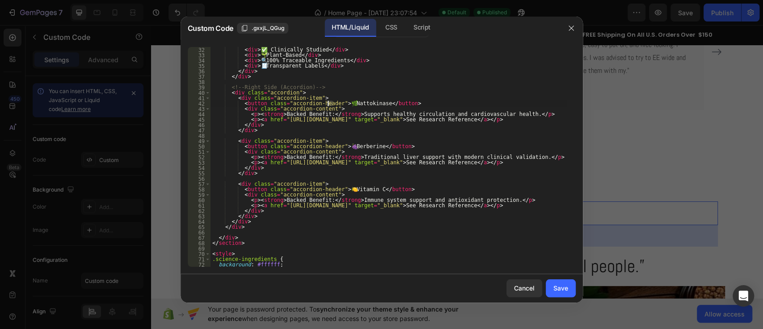
click at [333, 147] on div "< div > ✅ Clinically Studied </ div > < div > 🌱 Plant-Based </ div > < div > 🔍 …" at bounding box center [389, 162] width 356 height 230
paste textarea "🌿"
click at [475, 139] on div "< div > ✅ Clinically Studied </ div > < div > 🌱 Plant-Based </ div > < div > 🔍 …" at bounding box center [389, 162] width 356 height 230
click at [332, 105] on div "< div > ✅ Clinically Studied </ div > < div > 🌱 Plant-Based </ div > < div > 🔍 …" at bounding box center [389, 162] width 356 height 230
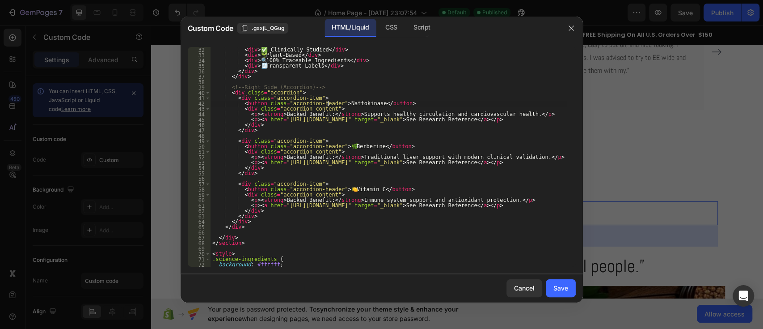
click at [327, 102] on div "< div > ✅ Clinically Studied </ div > < div > 🌱 Plant-Based </ div > < div > 🔍 …" at bounding box center [389, 162] width 356 height 230
type textarea "<button class="accordion-header"> Nattokinase</button>"
click at [513, 288] on button "Cancel" at bounding box center [524, 288] width 36 height 18
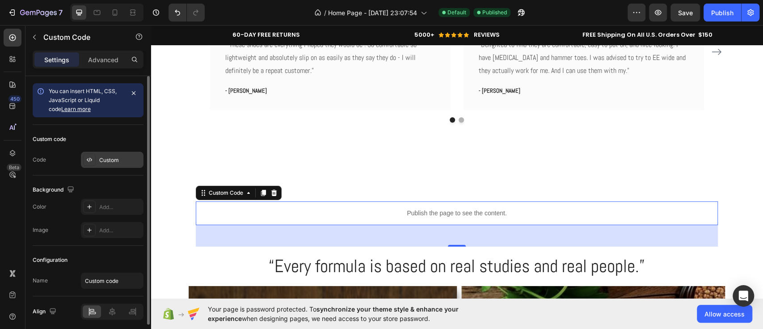
click at [117, 155] on div "Custom" at bounding box center [112, 160] width 63 height 16
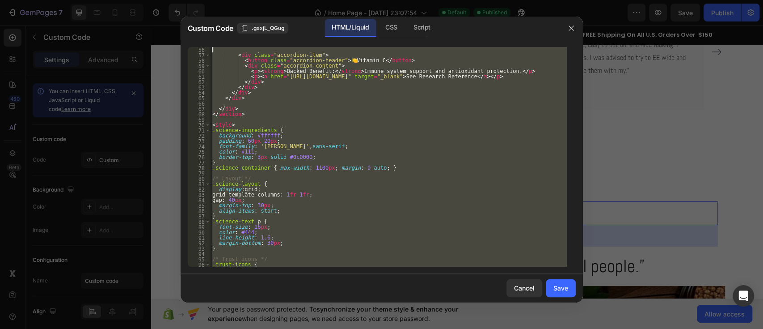
scroll to position [0, 0]
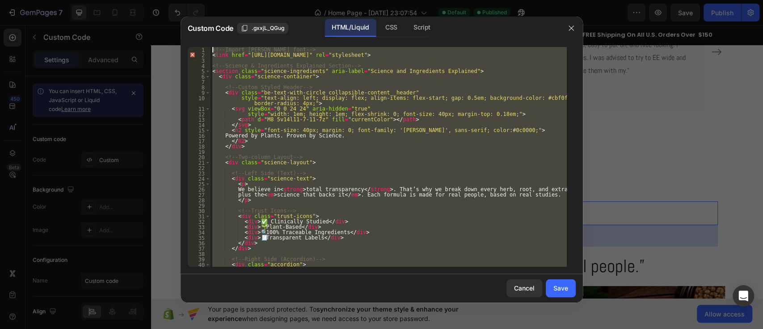
drag, startPoint x: 240, startPoint y: 266, endPoint x: 187, endPoint y: 10, distance: 261.0
click at [187, 10] on div "Custom Code .gxxjL_QGug HTML/Liquid CSS Script 1 2 3 4 5 6 7 8 9 10 11 12 13 14…" at bounding box center [381, 164] width 763 height 329
type textarea "<!-- Import [PERSON_NAME] font --> <link href="[URL][DOMAIN_NAME]" rel="stylesh…"
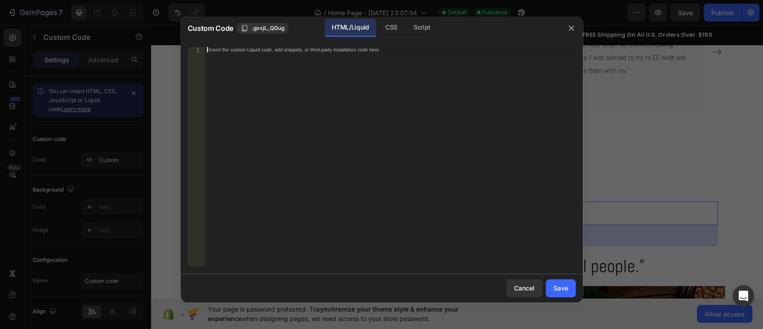
scroll to position [172, 0]
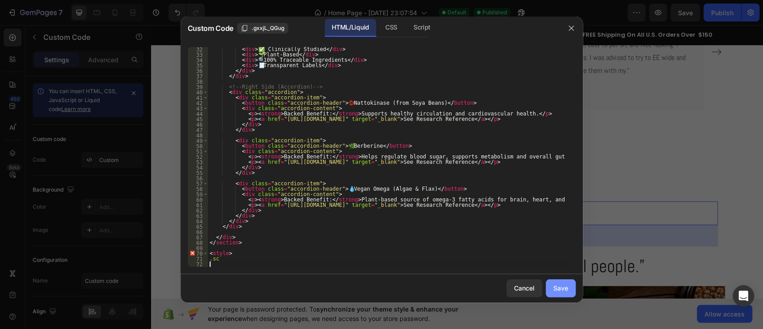
click at [565, 285] on div "Save" at bounding box center [560, 287] width 15 height 9
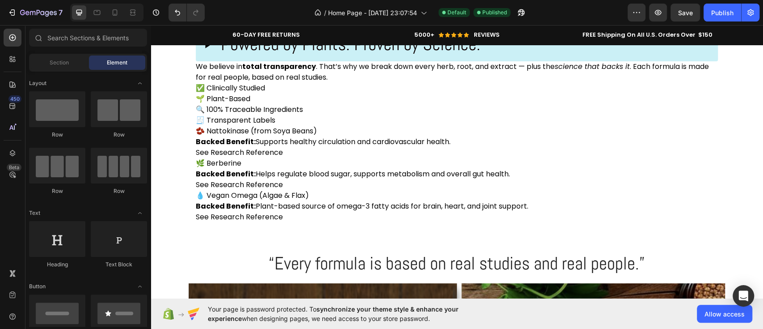
scroll to position [2001, 0]
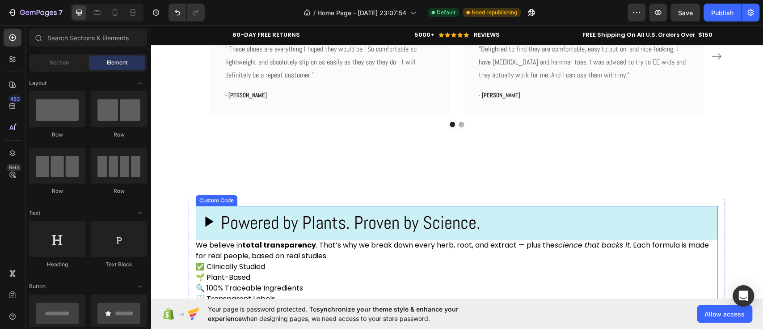
click at [263, 219] on h2 "Powered by Plants. Proven by Science." at bounding box center [351, 222] width 260 height 27
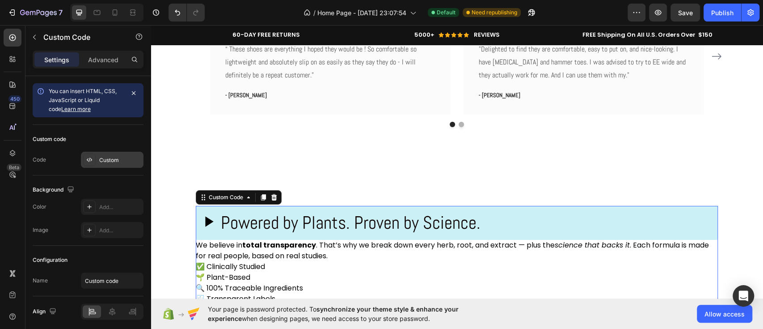
click at [114, 156] on div "Custom" at bounding box center [120, 160] width 42 height 8
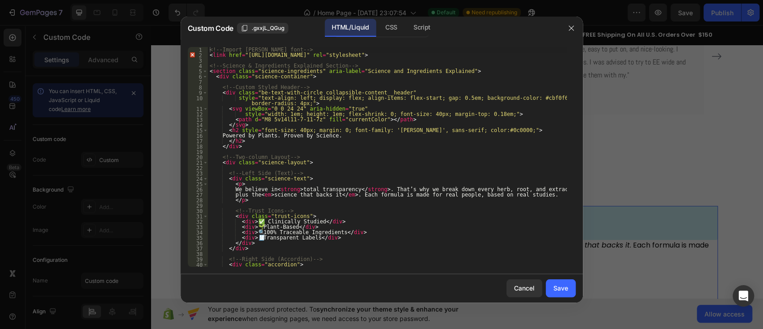
drag, startPoint x: 577, startPoint y: 128, endPoint x: 571, endPoint y: 73, distance: 55.3
click at [571, 73] on div "1 2 3 4 5 6 7 8 9 10 11 12 13 14 15 16 17 18 19 20 21 22 23 24 25 26 27 28 29 3…" at bounding box center [382, 157] width 402 height 234
drag, startPoint x: 575, startPoint y: 116, endPoint x: 563, endPoint y: 186, distance: 71.3
click at [563, 186] on div "1 2 3 4 5 6 7 8 9 10 11 12 13 14 15 16 17 18 19 20 21 22 23 24 25 26 27 28 29 3…" at bounding box center [382, 156] width 388 height 219
click at [577, 134] on div "1 2 3 4 5 6 7 8 9 10 11 12 13 14 15 16 17 18 19 20 21 22 23 24 25 26 27 28 29 3…" at bounding box center [382, 157] width 402 height 234
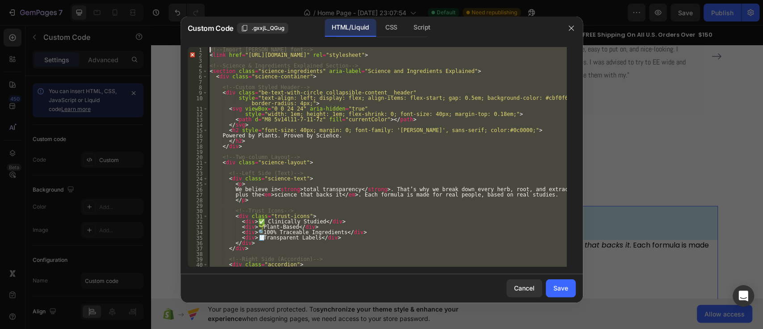
scroll to position [0, 0]
drag, startPoint x: 220, startPoint y: 262, endPoint x: 207, endPoint y: 24, distance: 238.6
click at [207, 24] on div "Custom Code .gxxjL_QGug HTML/Liquid CSS Script 1 2 3 4 5 6 7 8 9 10 11 12 13 14…" at bounding box center [382, 160] width 402 height 286
type textarea "<!-- Import [PERSON_NAME] font --> <link href="[URL][DOMAIN_NAME]" rel="stylesh…"
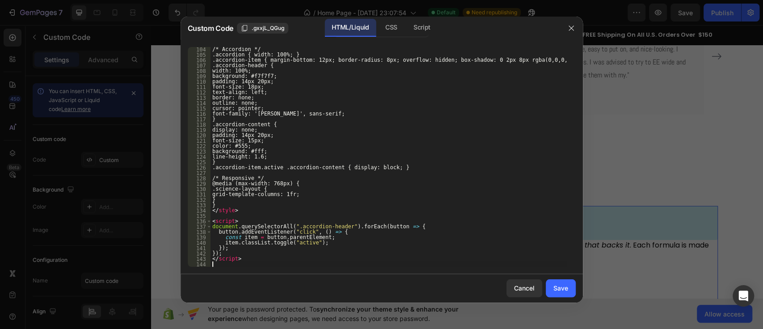
scroll to position [553, 0]
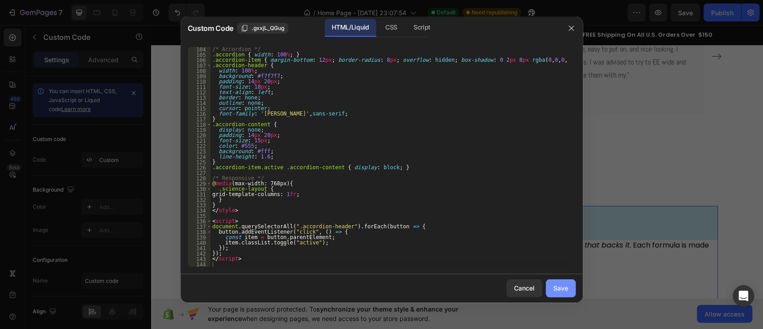
click at [562, 285] on div "Save" at bounding box center [560, 287] width 15 height 9
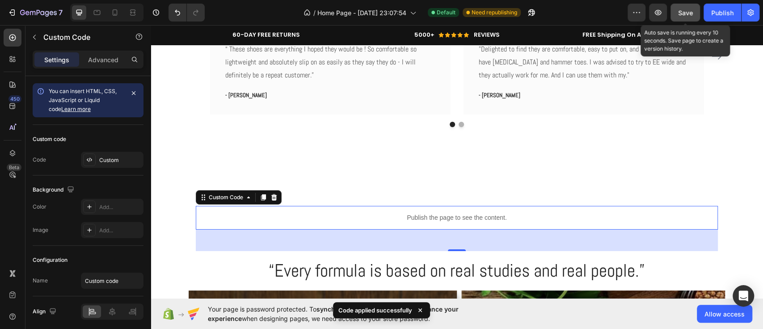
click at [689, 5] on button "Save" at bounding box center [686, 13] width 30 height 18
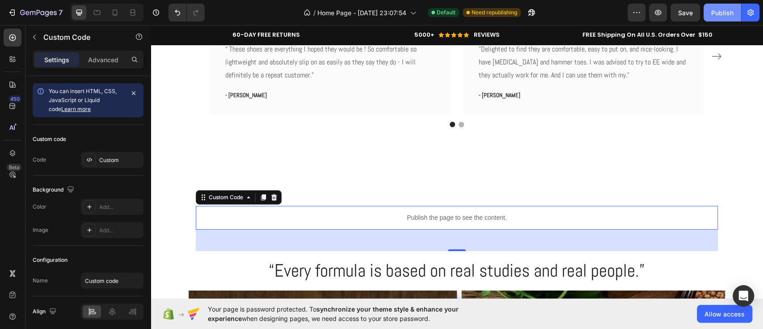
click at [720, 13] on div "Publish" at bounding box center [722, 12] width 22 height 9
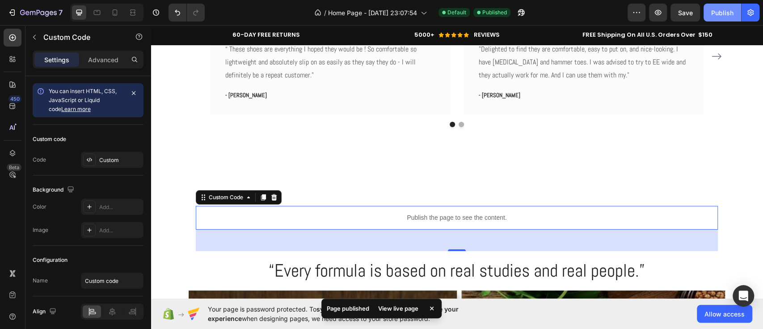
click at [728, 8] on div "Publish" at bounding box center [722, 12] width 22 height 9
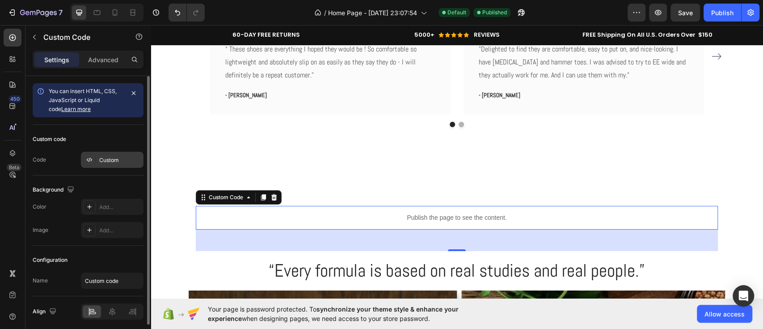
click at [108, 162] on div "Custom" at bounding box center [120, 160] width 42 height 8
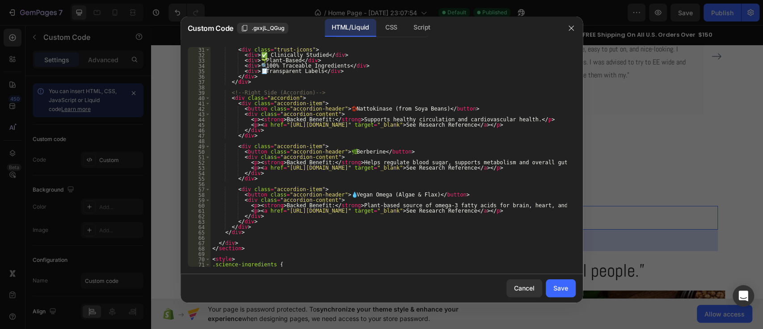
scroll to position [161, 0]
click at [403, 194] on div "< div class = "trust-icons" > < div > ✅ Clinically Studied </ div > < div > 🌱 P…" at bounding box center [389, 162] width 356 height 230
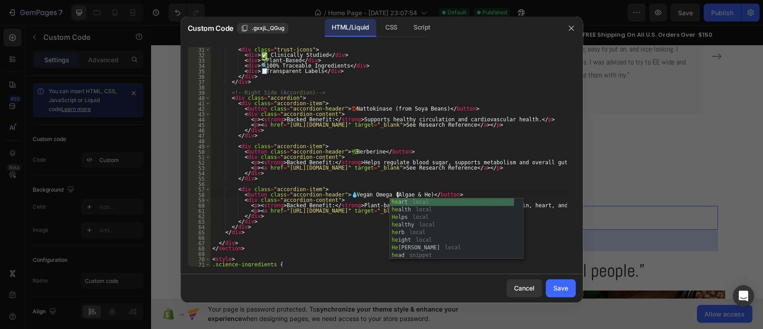
scroll to position [0, 16]
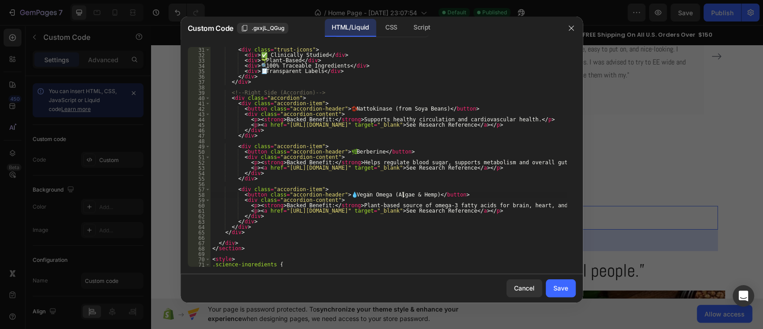
click at [460, 190] on div "< div class = "trust-icons" > < div > ✅ Clinically Studied </ div > < div > 🌱 P…" at bounding box center [389, 162] width 356 height 230
click at [366, 194] on div "< div class = "trust-icons" > < div > ✅ Clinically Studied </ div > < div > 🌱 P…" at bounding box center [389, 162] width 356 height 230
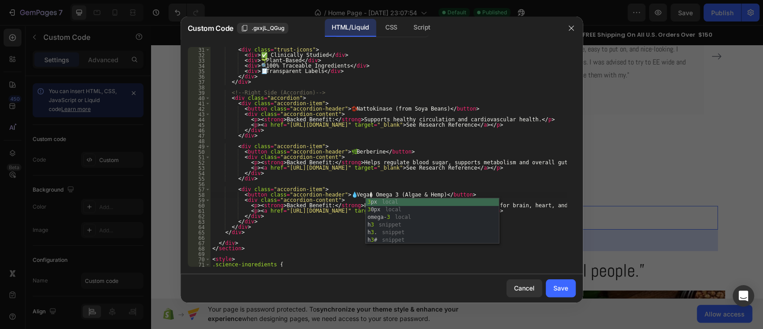
click at [462, 172] on div "< div class = "trust-icons" > < div > ✅ Clinically Studied </ div > < div > 🌱 P…" at bounding box center [389, 162] width 356 height 230
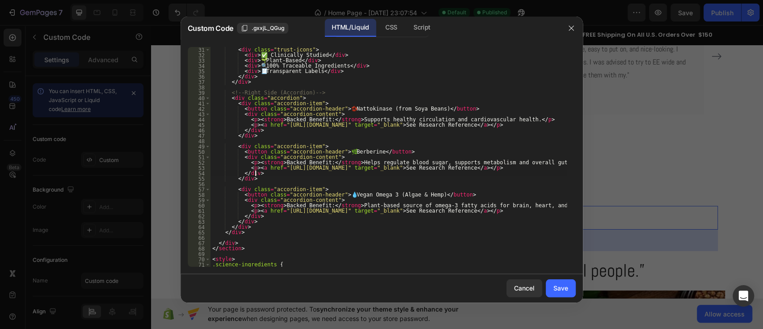
scroll to position [0, 3]
type textarea "</div>"
click at [565, 291] on div "Save" at bounding box center [560, 287] width 15 height 9
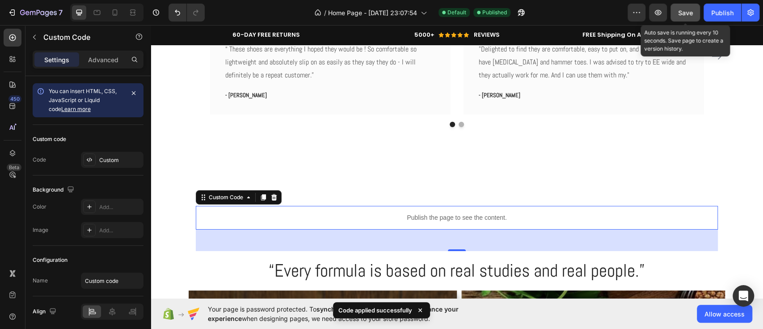
click at [680, 4] on button "Save" at bounding box center [686, 13] width 30 height 18
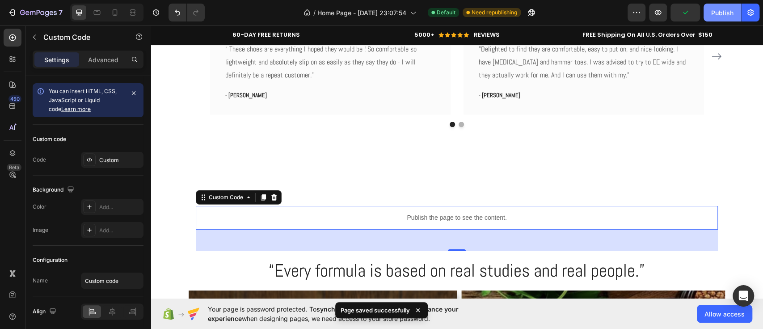
click at [738, 15] on button "Publish" at bounding box center [723, 13] width 38 height 18
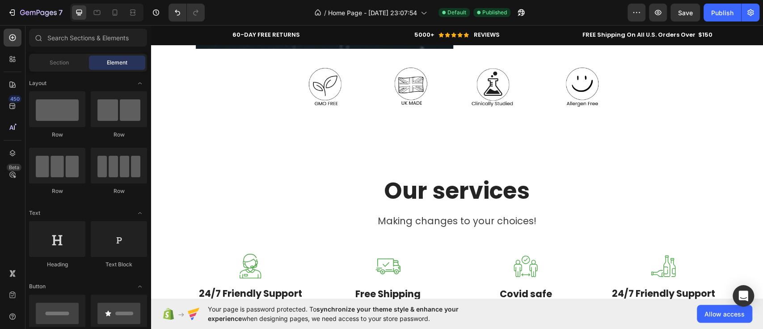
scroll to position [2926, 0]
